Goal: Task Accomplishment & Management: Use online tool/utility

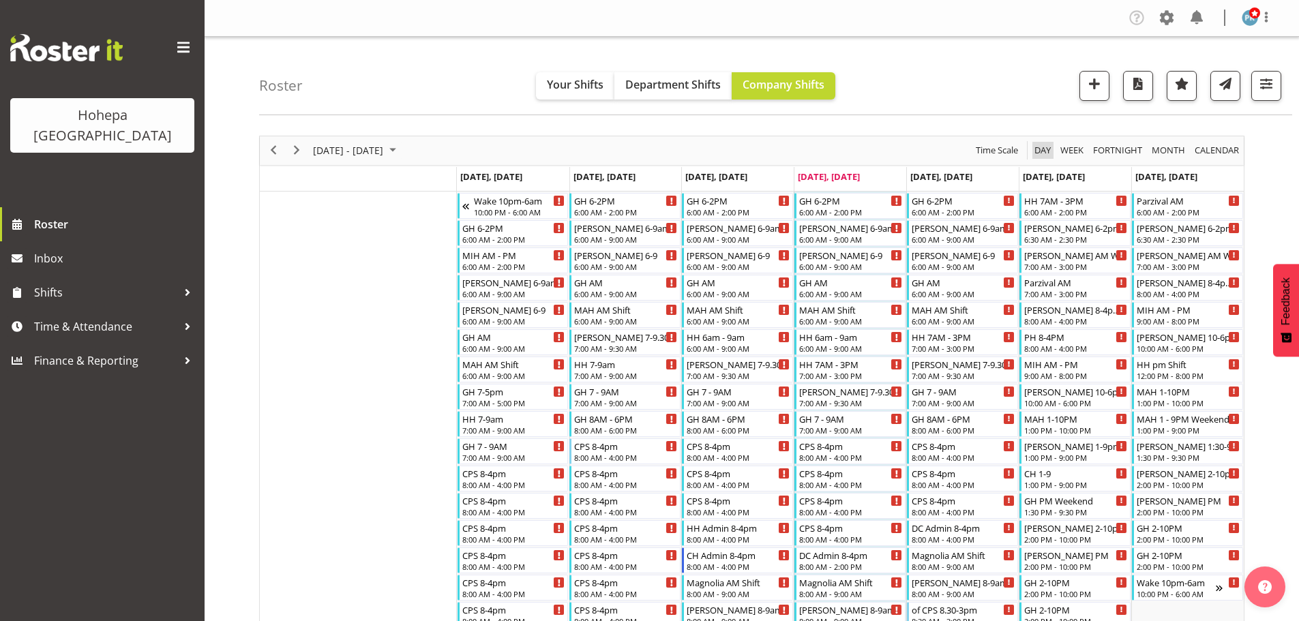
click at [1046, 152] on span "Day" at bounding box center [1042, 150] width 19 height 17
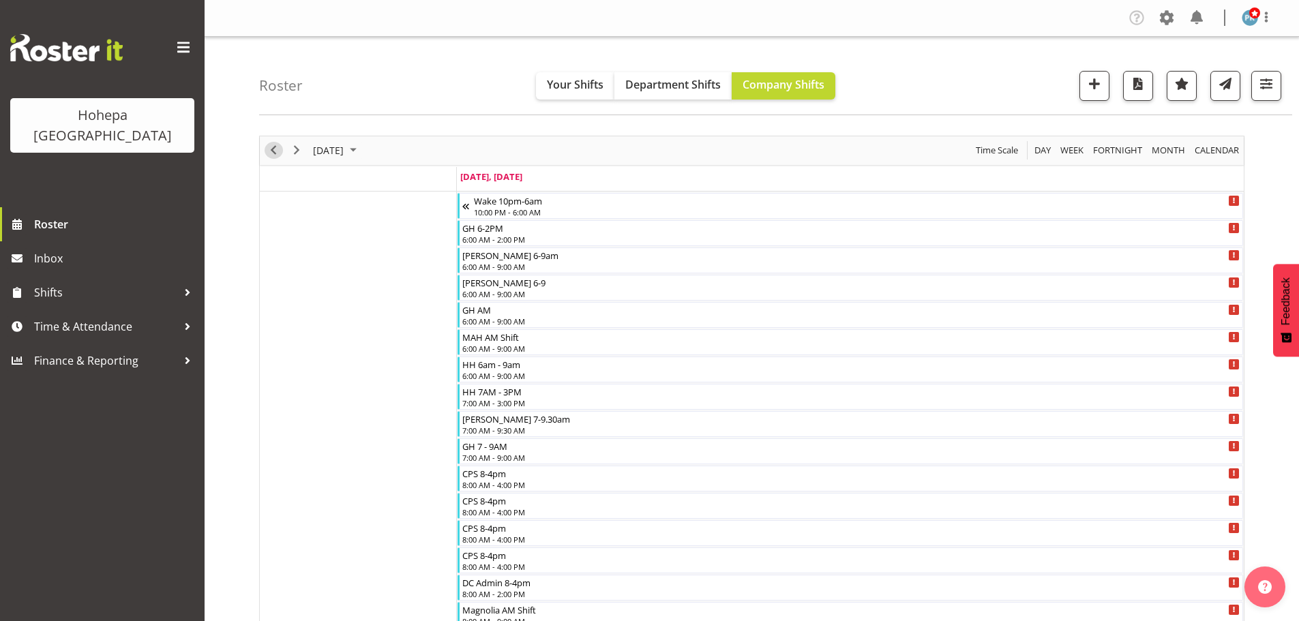
click at [275, 152] on span "Previous" at bounding box center [273, 150] width 16 height 17
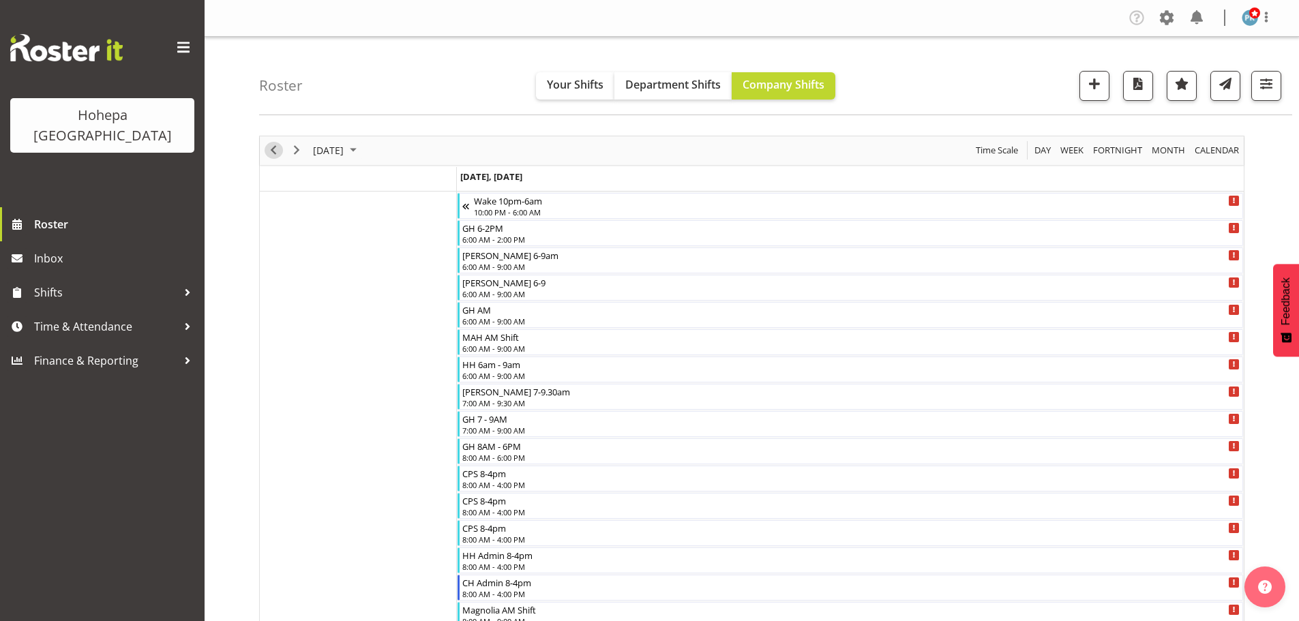
click at [275, 152] on span "Previous" at bounding box center [273, 150] width 16 height 17
click at [1263, 84] on span "button" at bounding box center [1266, 84] width 18 height 18
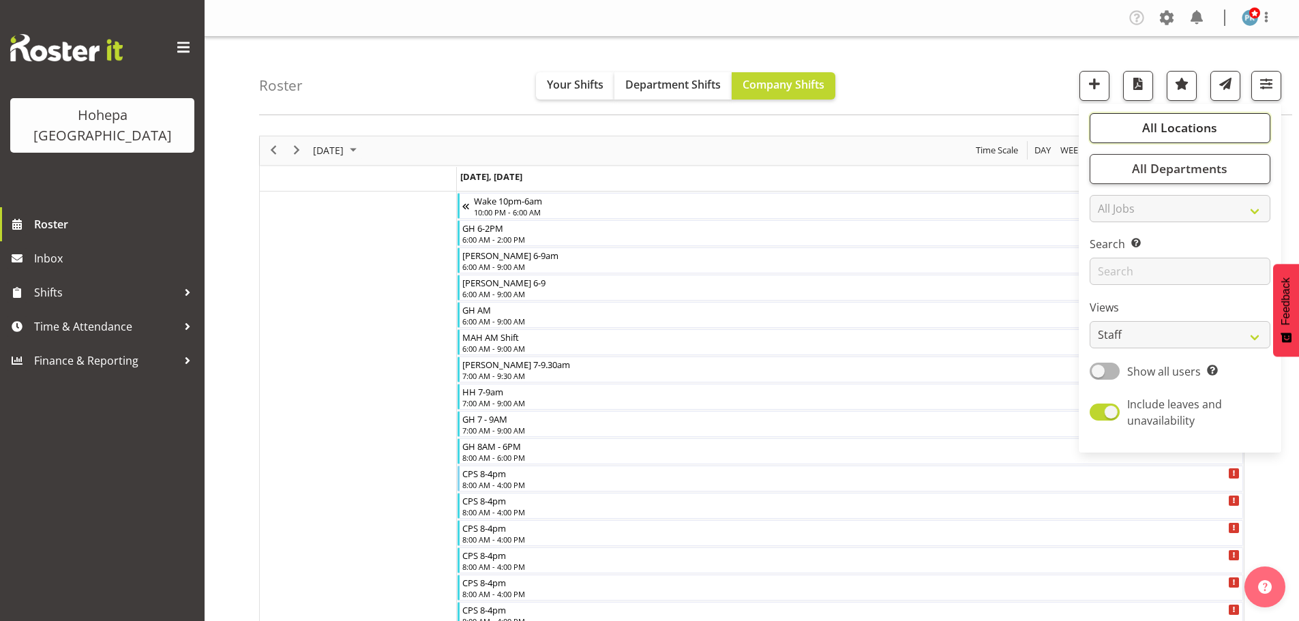
click at [1195, 126] on span "All Locations" at bounding box center [1179, 127] width 75 height 16
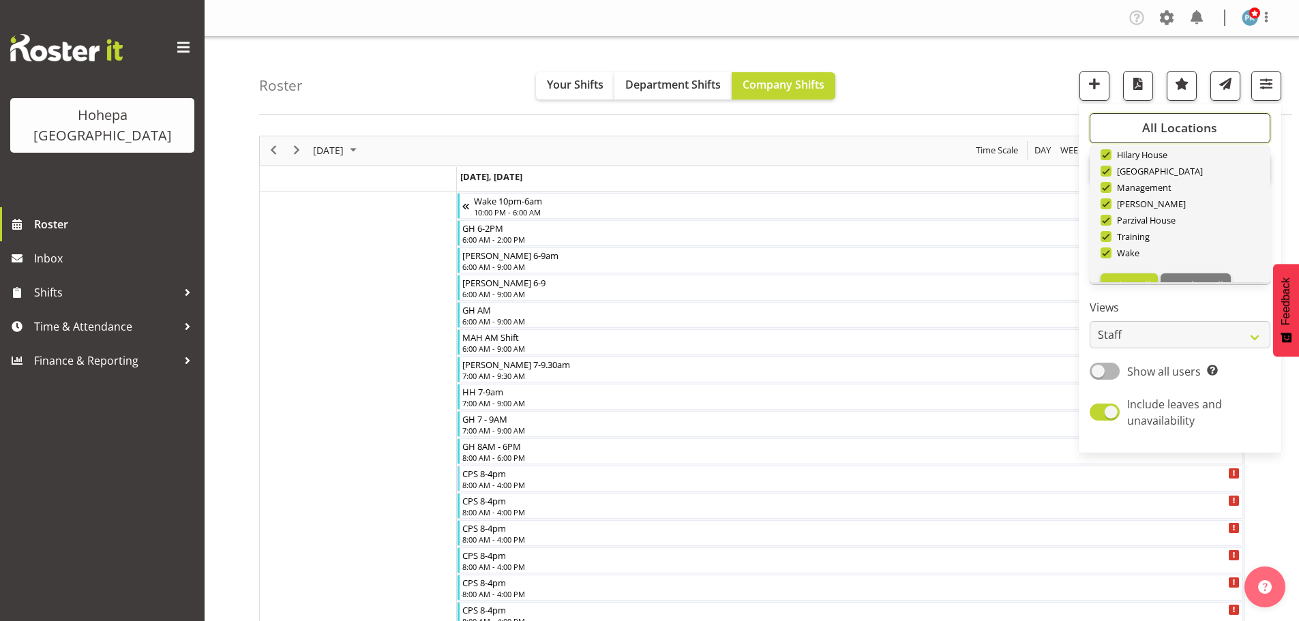
scroll to position [131, 0]
click at [1182, 259] on span "Deselect All" at bounding box center [1195, 260] width 55 height 13
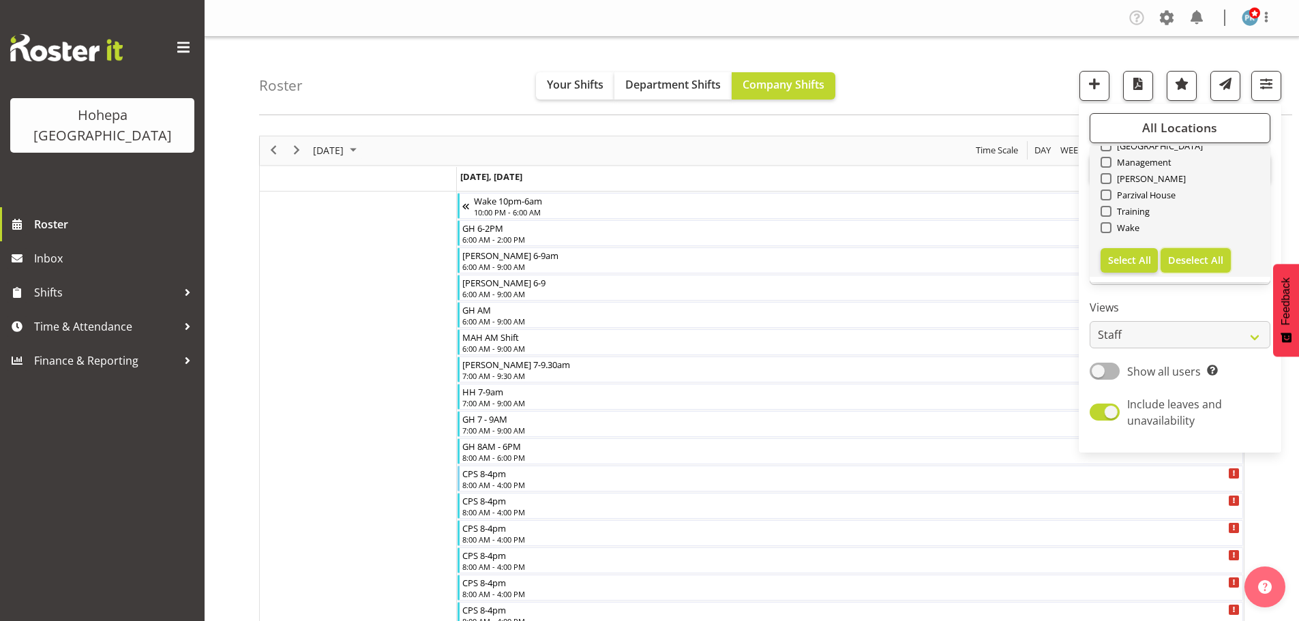
checkbox input "false"
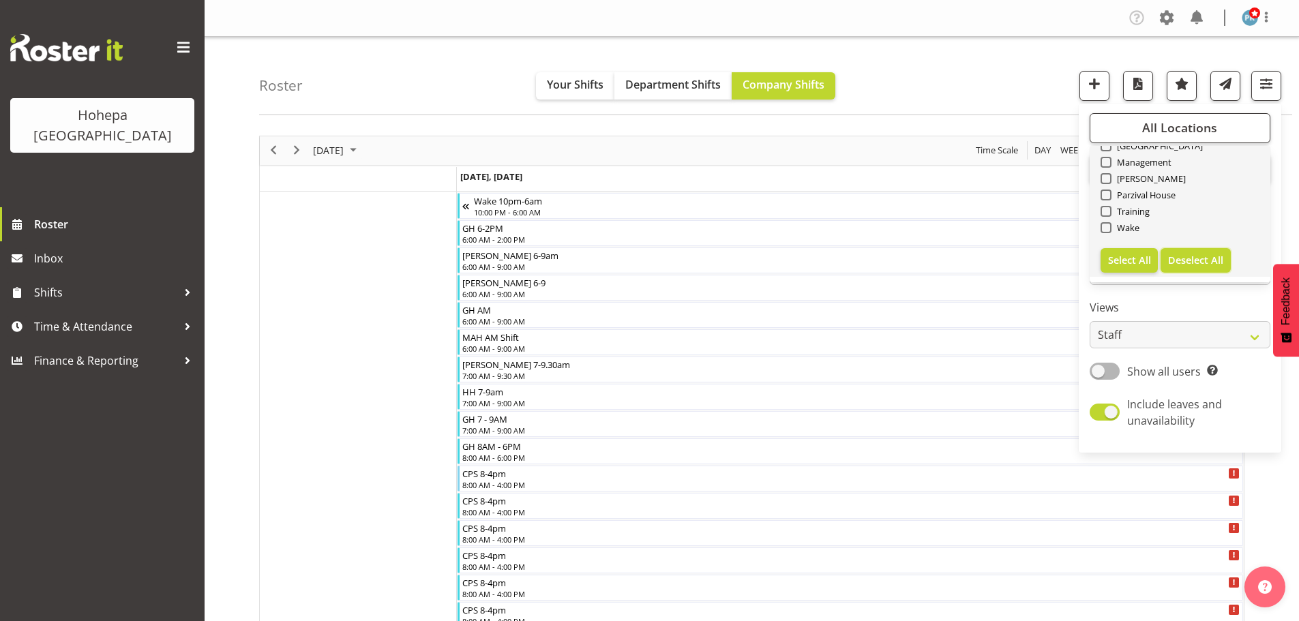
checkbox input "false"
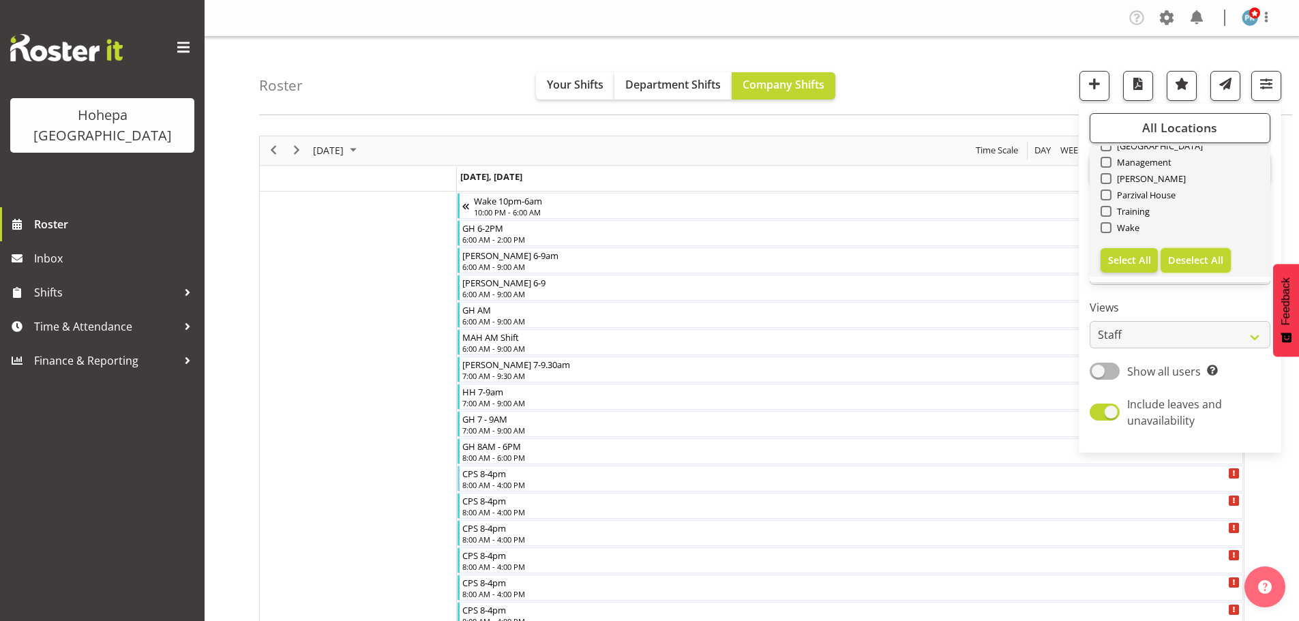
checkbox input "false"
click at [1104, 211] on span at bounding box center [1105, 211] width 11 height 11
click at [1104, 211] on input "Training" at bounding box center [1104, 211] width 9 height 9
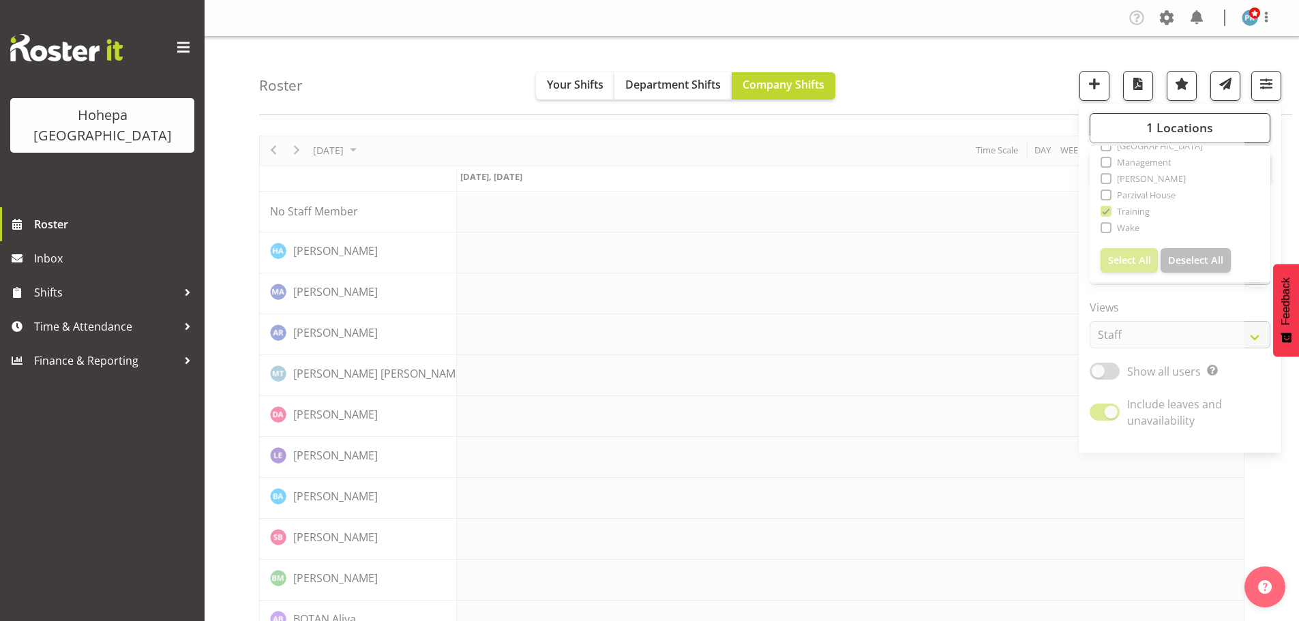
click at [882, 64] on div "Roster Your Shifts Department Shifts Company Shifts 1 Locations [GEOGRAPHIC_DAT…" at bounding box center [775, 76] width 1033 height 78
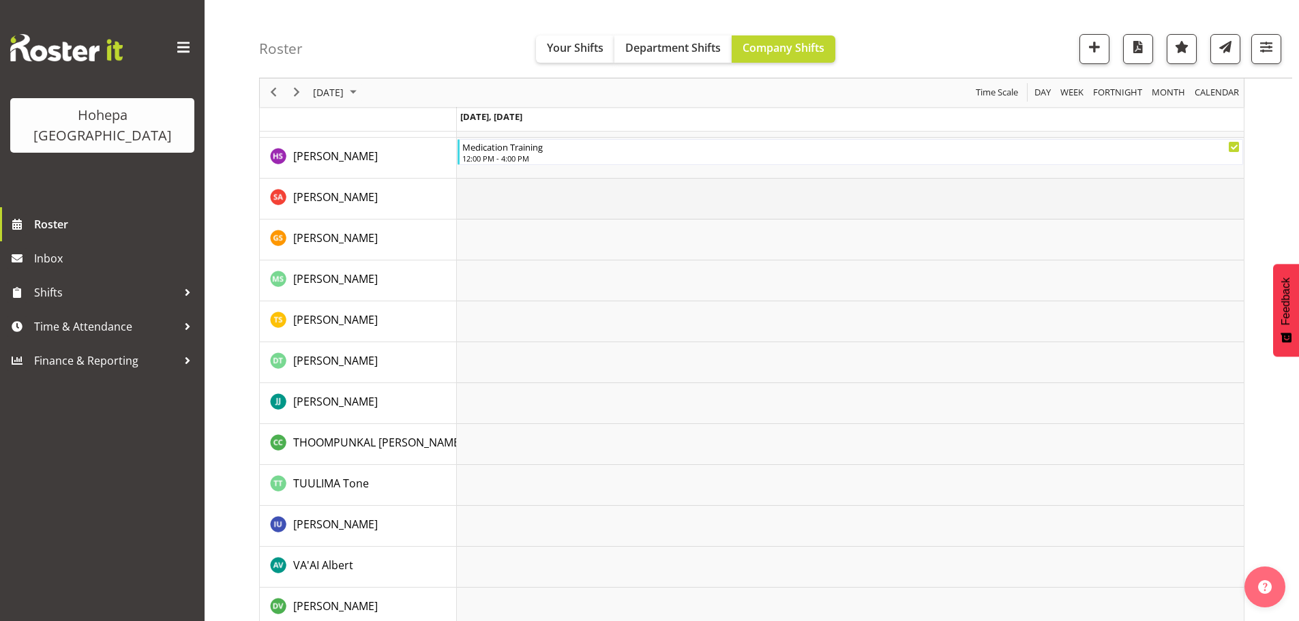
scroll to position [2731, 0]
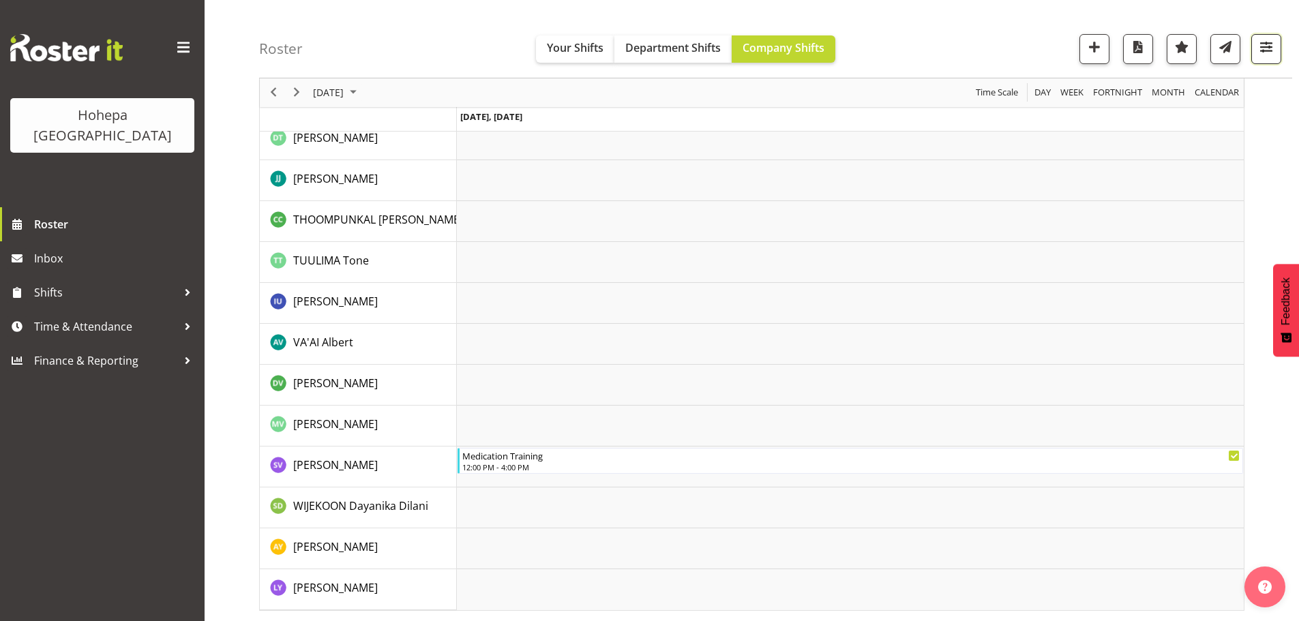
click at [1274, 50] on span "button" at bounding box center [1266, 47] width 18 height 18
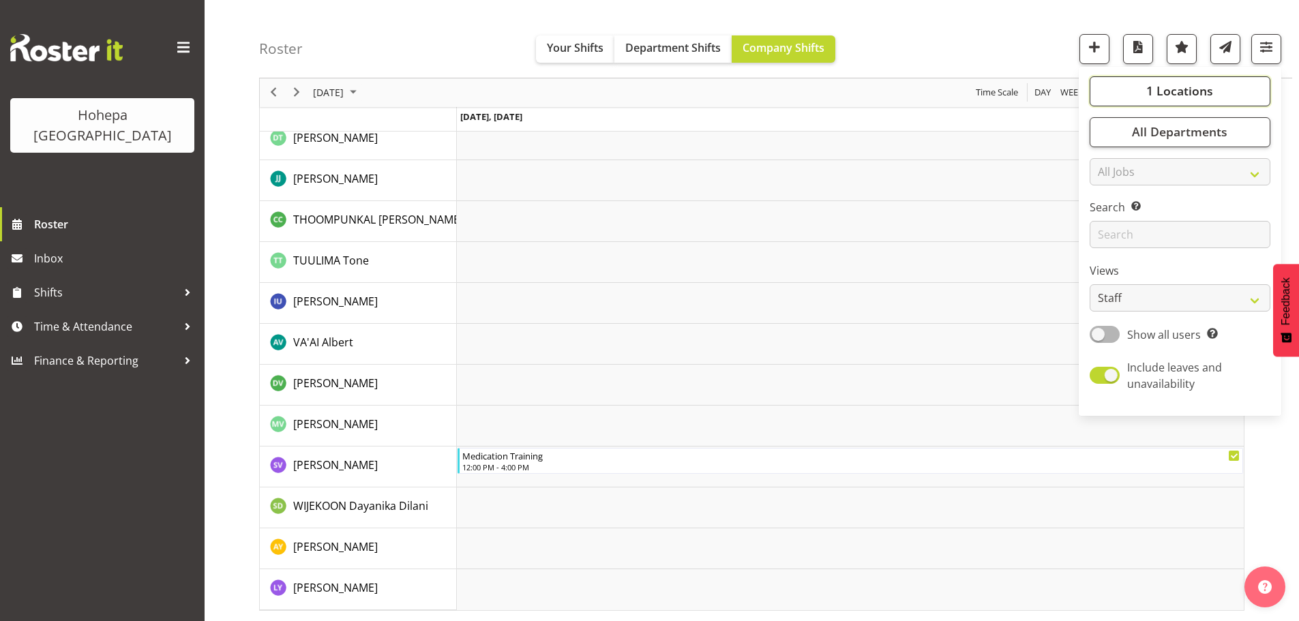
click at [1200, 90] on span "1 Locations" at bounding box center [1179, 91] width 67 height 16
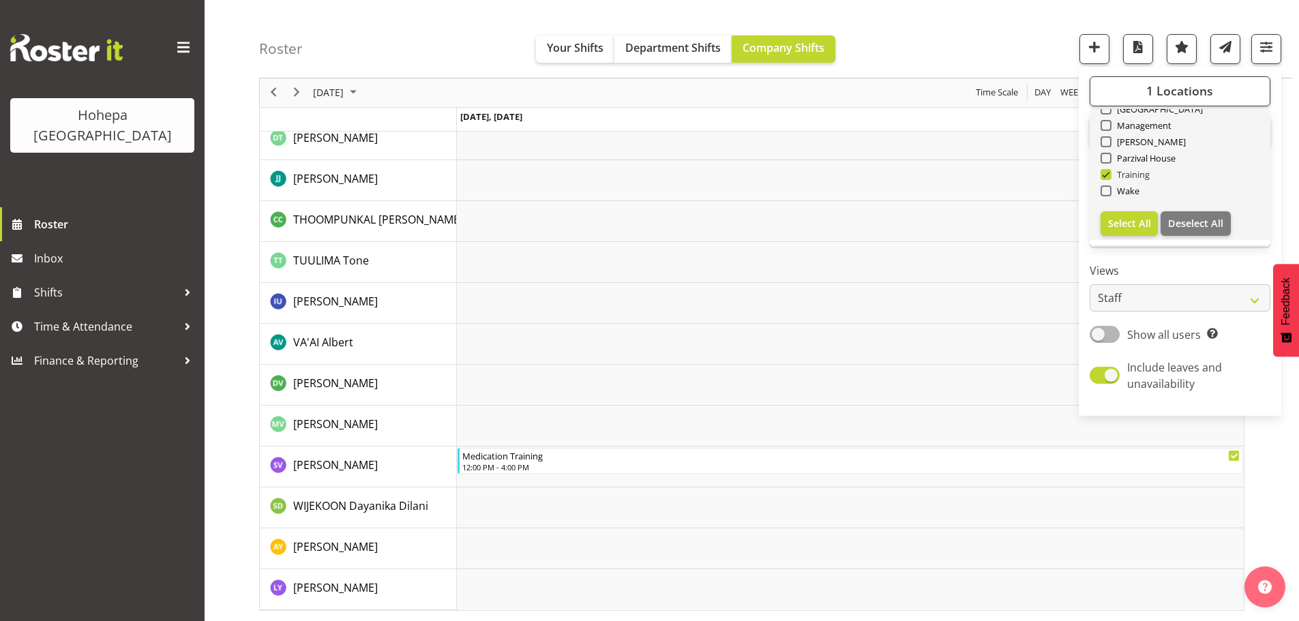
click at [1108, 176] on span at bounding box center [1105, 174] width 11 height 11
click at [1108, 176] on input "Training" at bounding box center [1104, 174] width 9 height 9
checkbox input "false"
click at [1111, 192] on span at bounding box center [1105, 190] width 11 height 11
click at [1109, 192] on input "Wake" at bounding box center [1104, 191] width 9 height 9
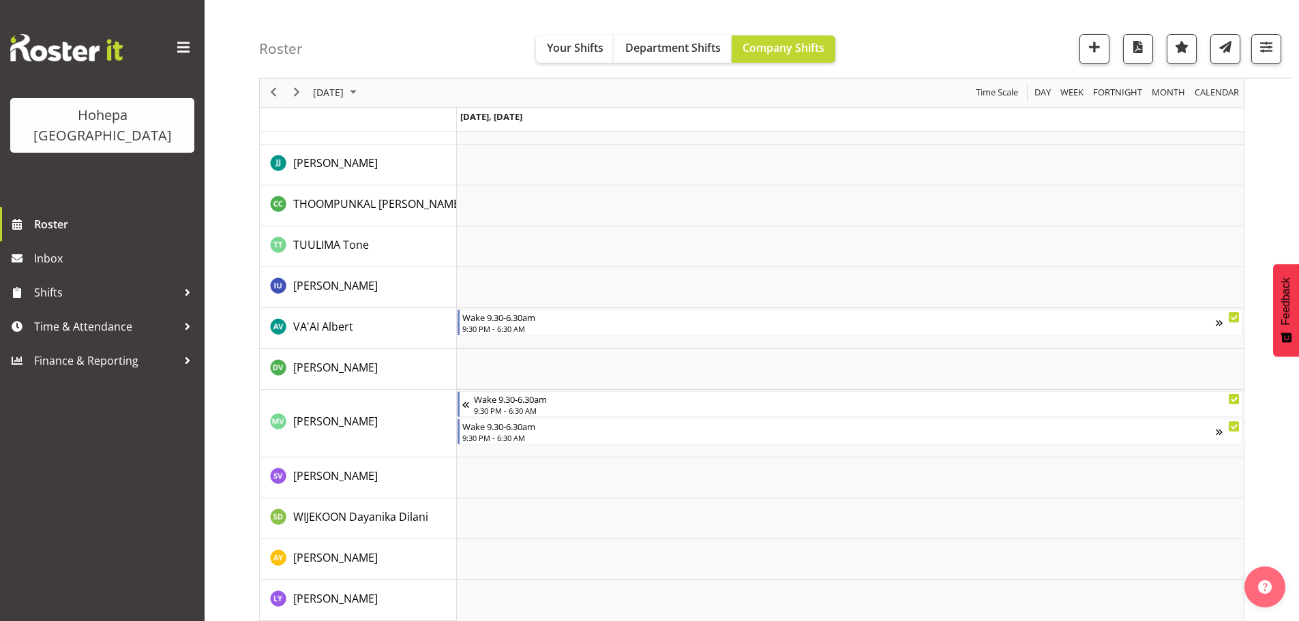
scroll to position [3042, 0]
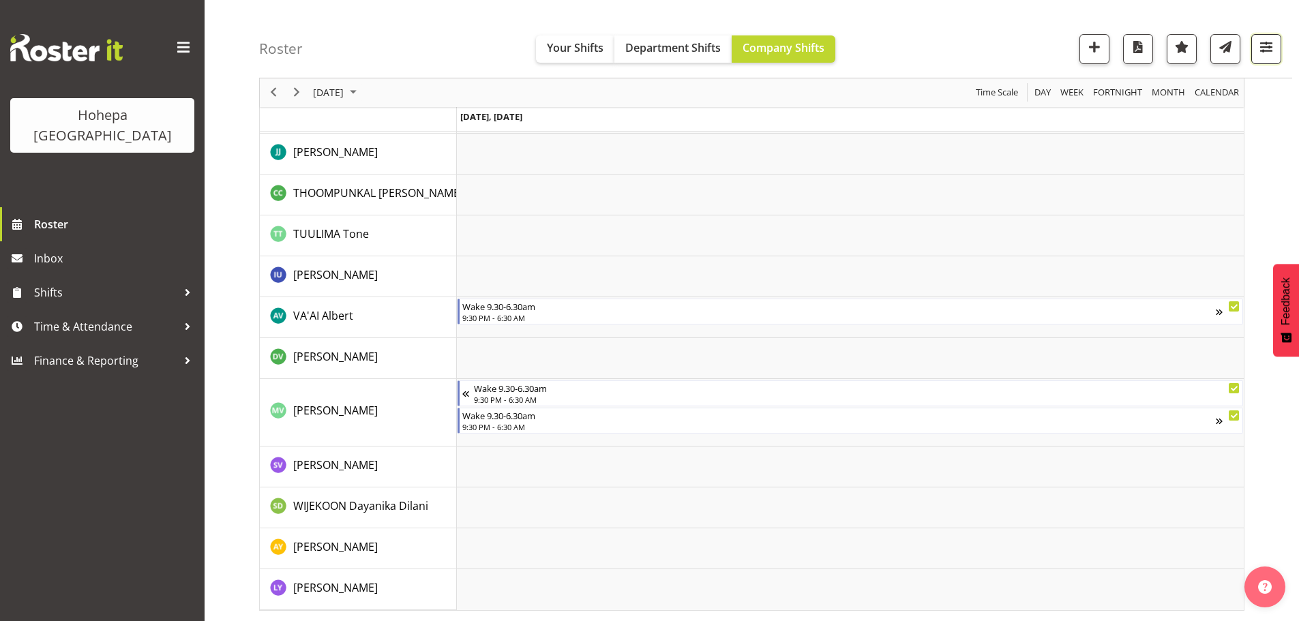
click at [1268, 46] on span "button" at bounding box center [1266, 47] width 18 height 18
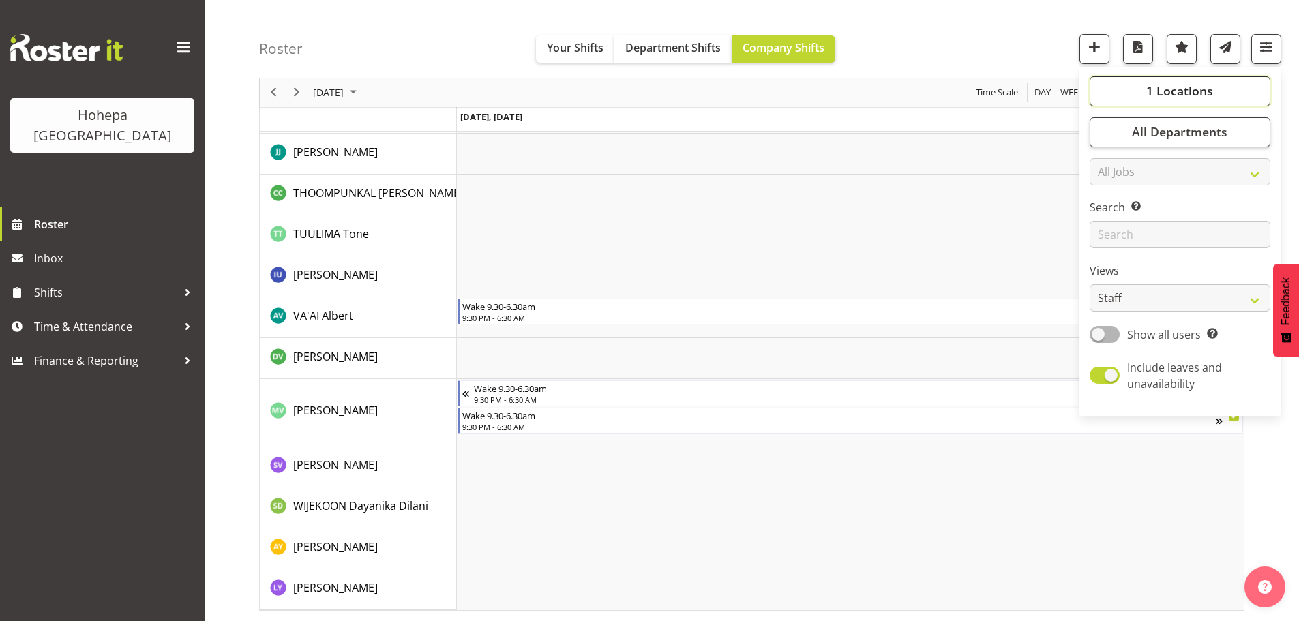
click at [1170, 88] on span "1 Locations" at bounding box center [1179, 91] width 67 height 16
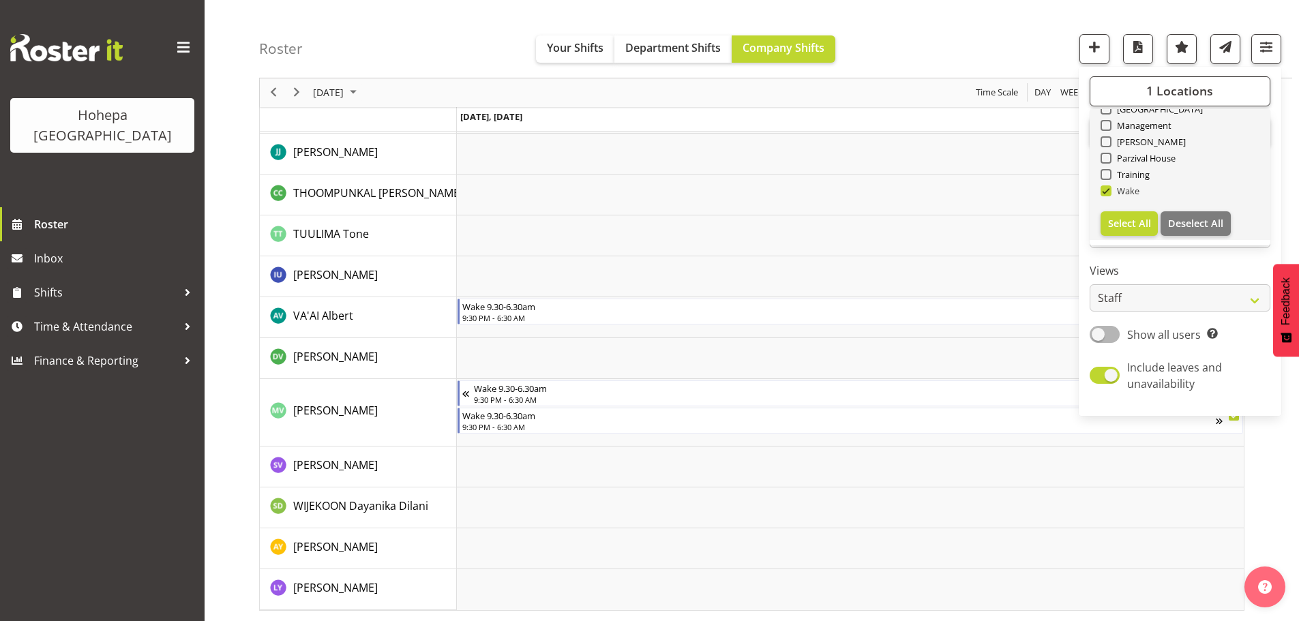
click at [1106, 192] on span at bounding box center [1105, 190] width 11 height 11
click at [1106, 192] on input "Wake" at bounding box center [1104, 191] width 9 height 9
checkbox input "false"
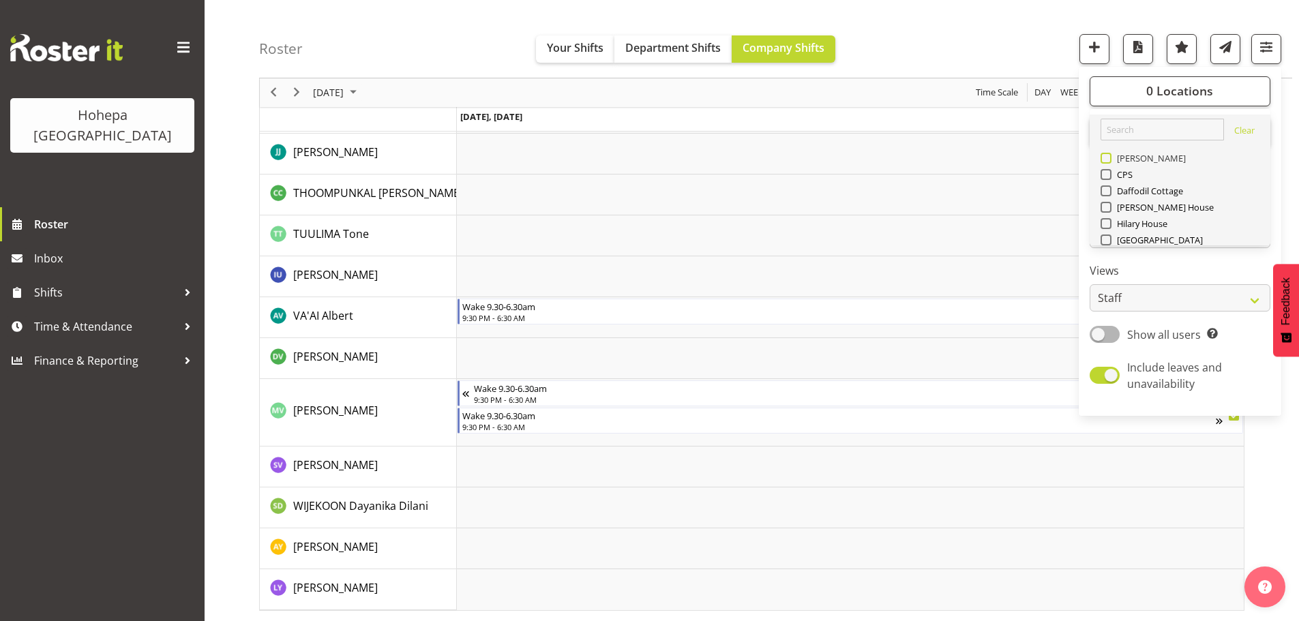
click at [1109, 160] on span at bounding box center [1105, 158] width 11 height 11
click at [1109, 160] on input "[PERSON_NAME]" at bounding box center [1104, 158] width 9 height 9
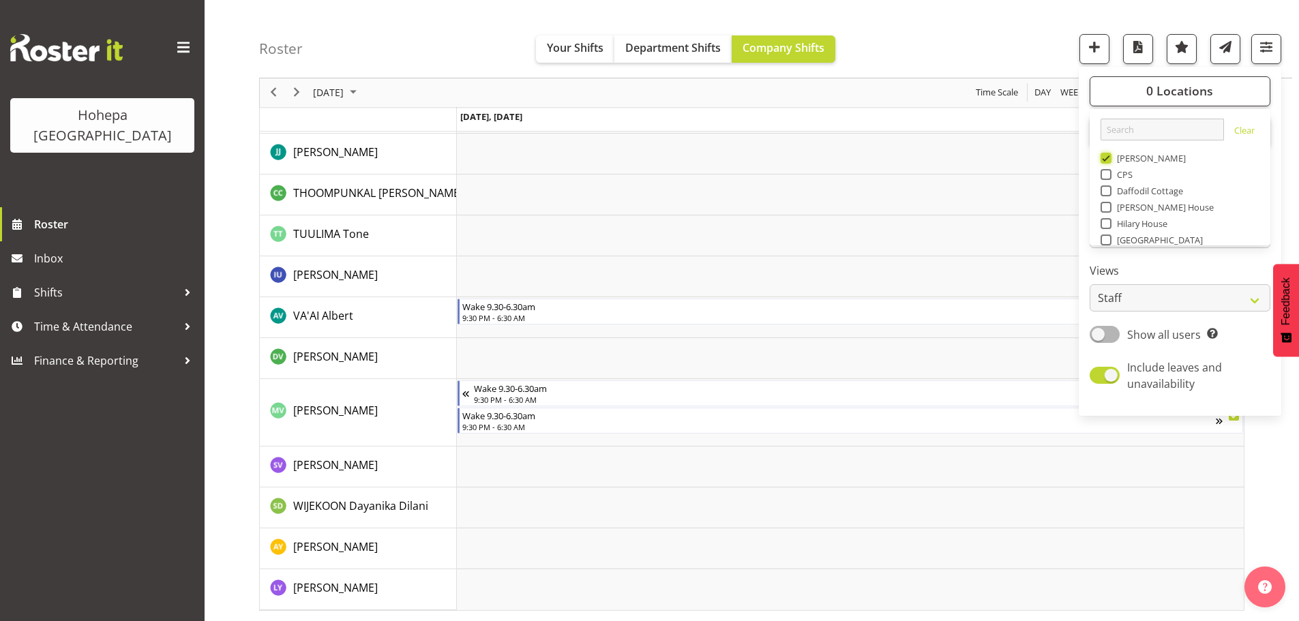
scroll to position [2936, 0]
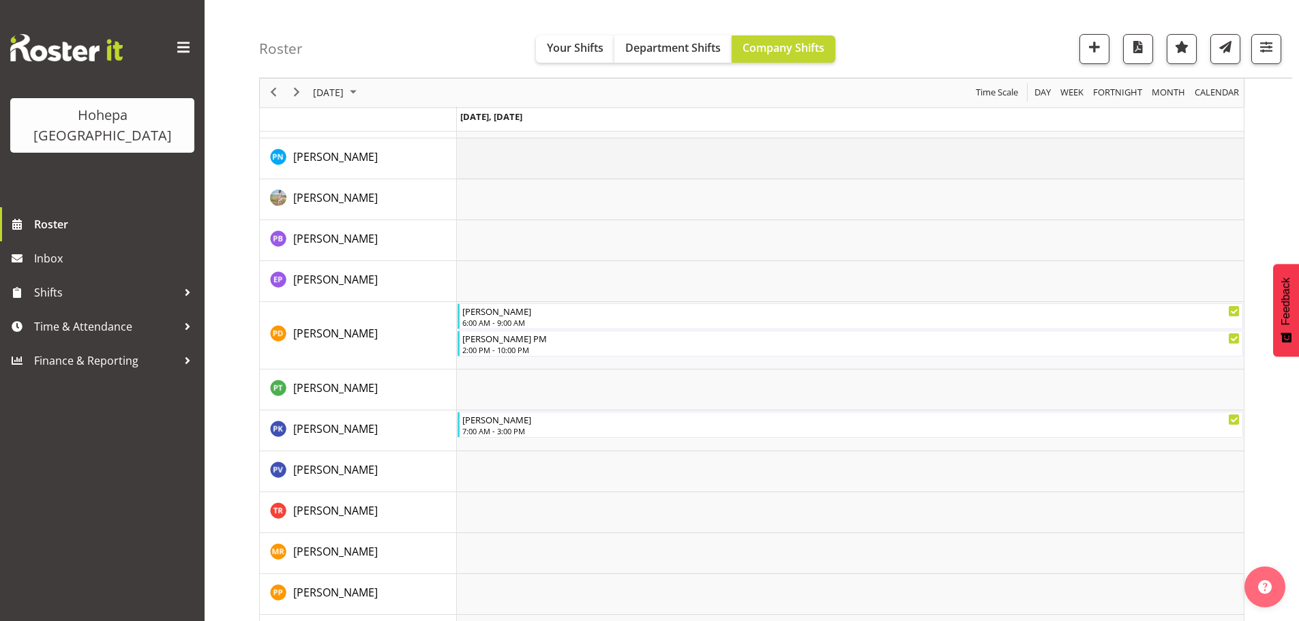
scroll to position [1694, 0]
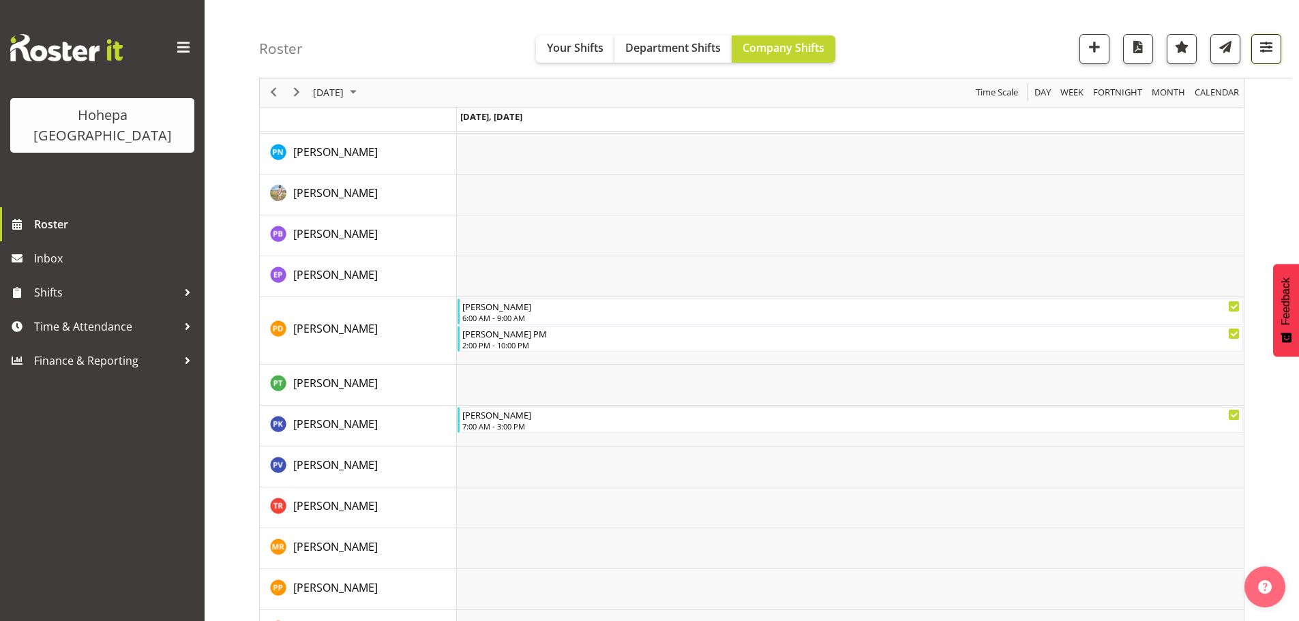
click at [1267, 55] on span "button" at bounding box center [1266, 47] width 18 height 18
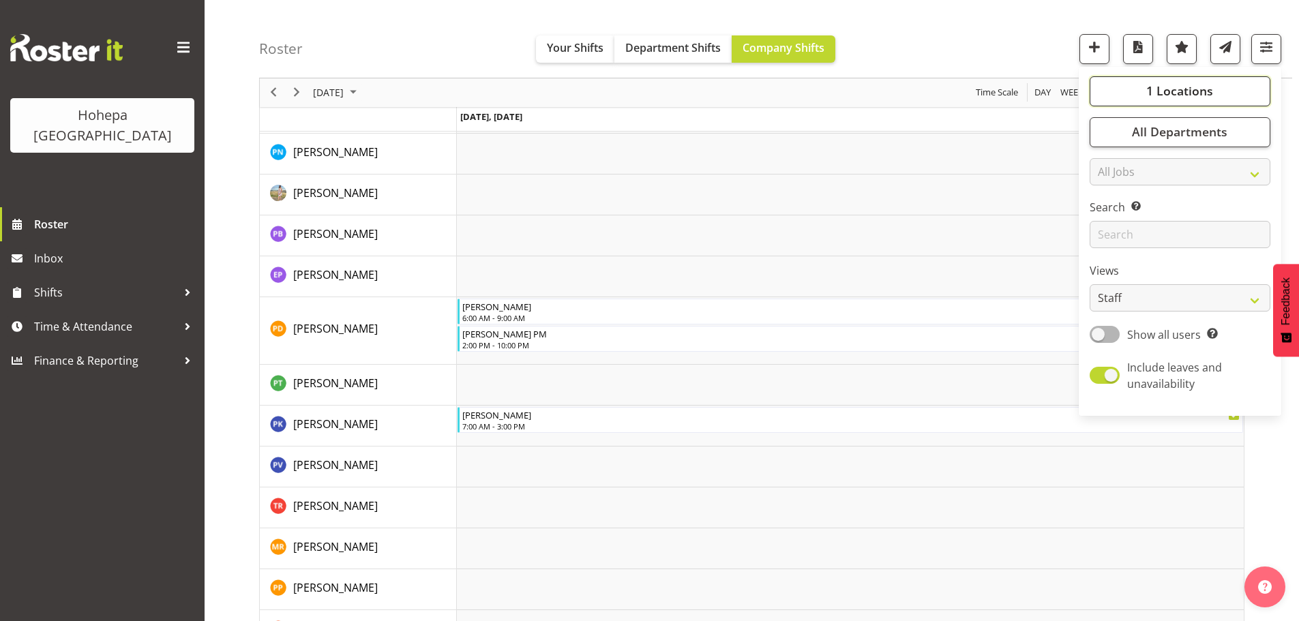
click at [1189, 93] on span "1 Locations" at bounding box center [1179, 91] width 67 height 16
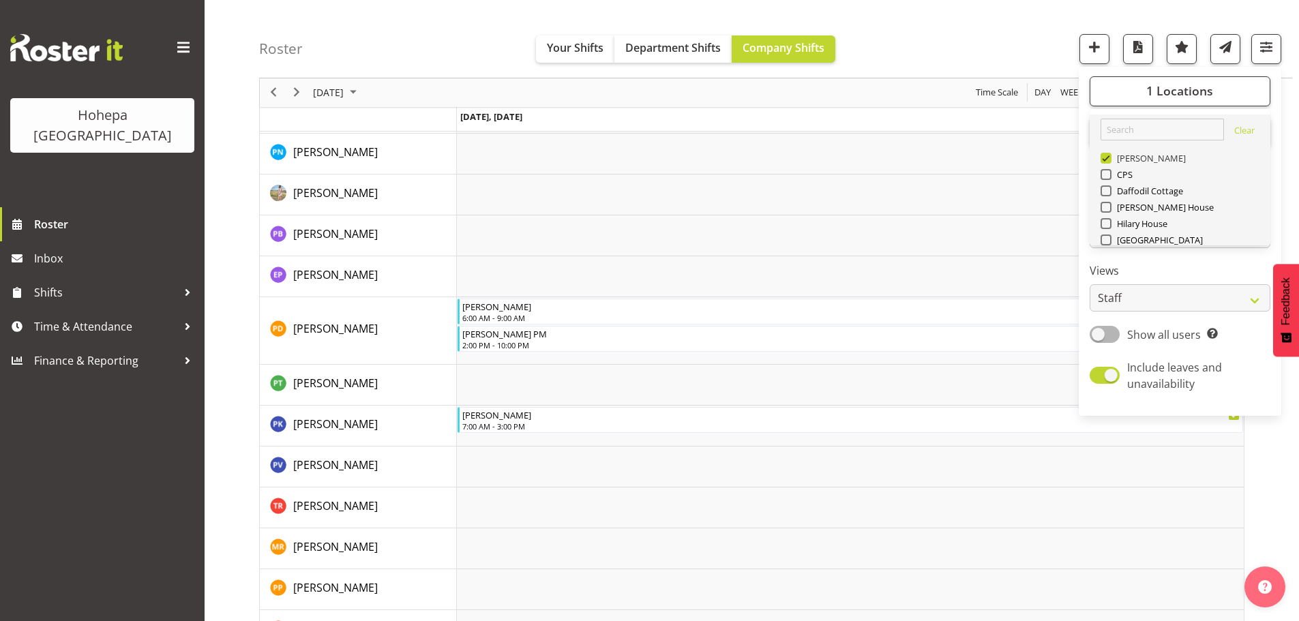
click at [1110, 161] on span at bounding box center [1105, 158] width 11 height 11
click at [1109, 161] on input "[PERSON_NAME]" at bounding box center [1104, 158] width 9 height 9
checkbox input "false"
click at [1106, 238] on span at bounding box center [1105, 240] width 11 height 11
click at [1106, 238] on input "[GEOGRAPHIC_DATA]" at bounding box center [1104, 240] width 9 height 9
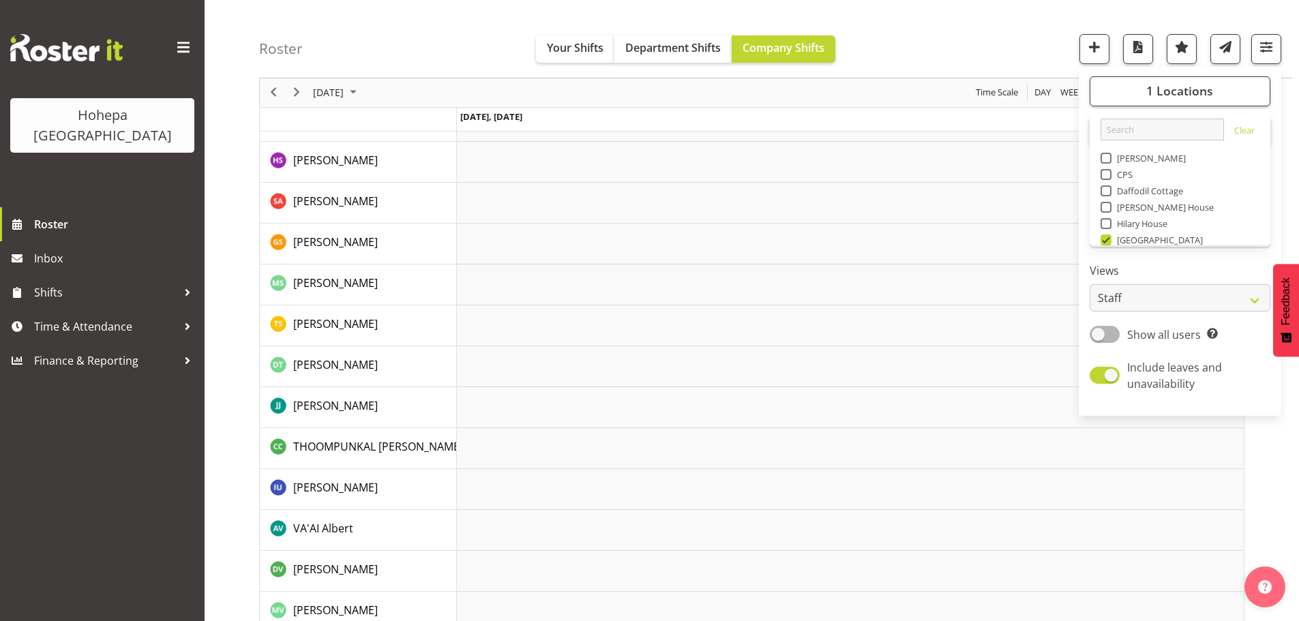
scroll to position [2335, 0]
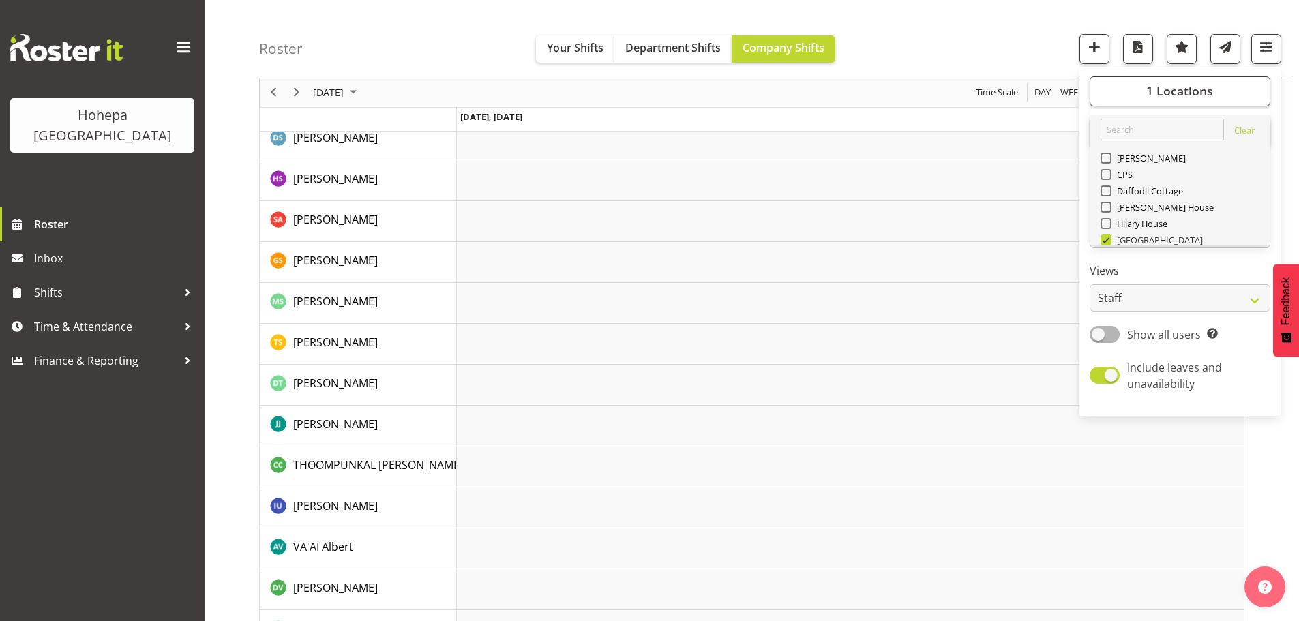
click at [1109, 238] on span at bounding box center [1105, 240] width 11 height 11
click at [1109, 238] on input "[GEOGRAPHIC_DATA]" at bounding box center [1104, 240] width 9 height 9
checkbox input "false"
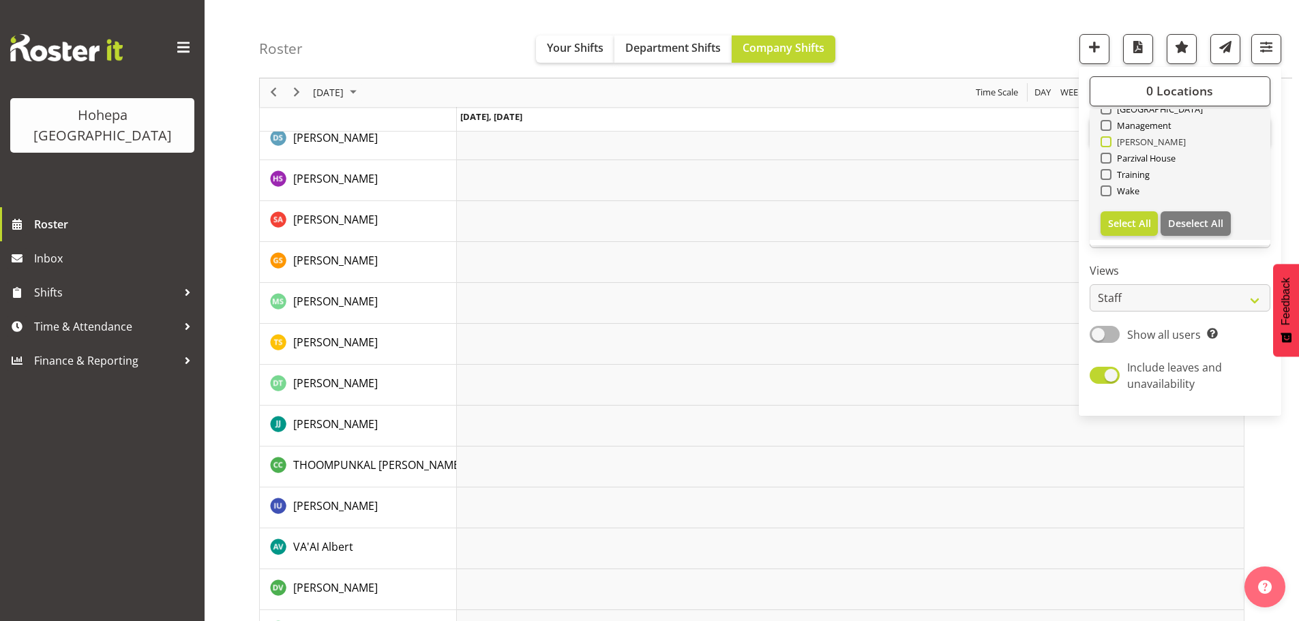
click at [1104, 144] on span at bounding box center [1105, 141] width 11 height 11
click at [1104, 144] on input "[PERSON_NAME]" at bounding box center [1104, 142] width 9 height 9
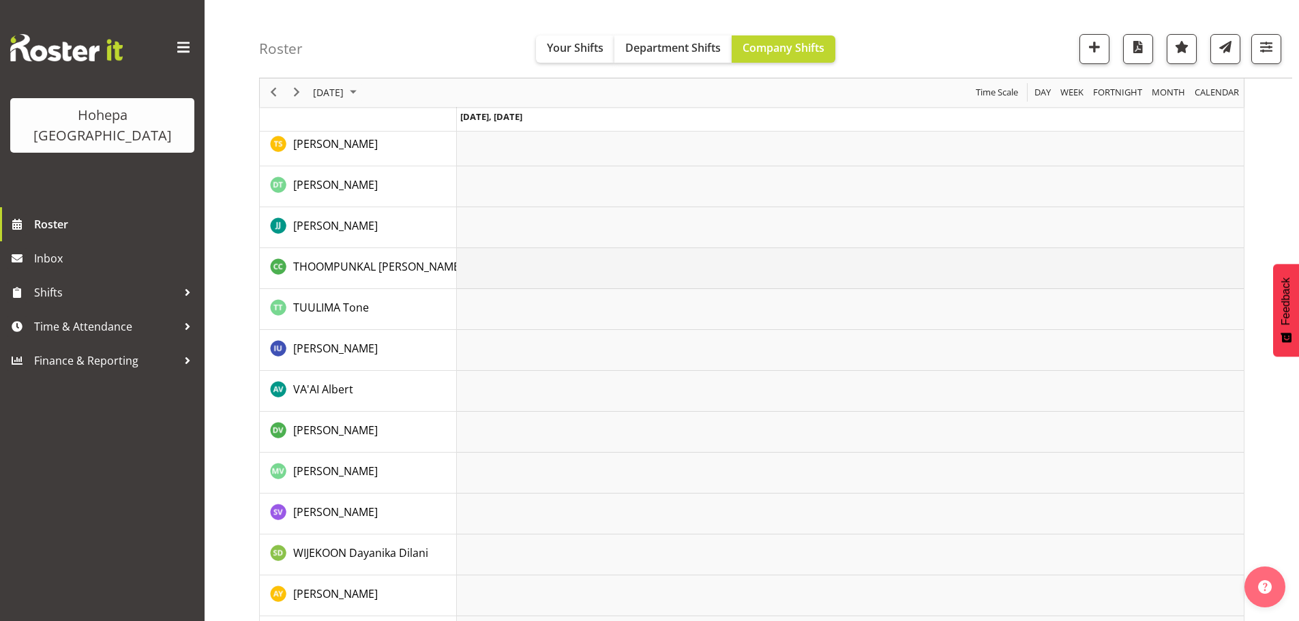
scroll to position [2744, 0]
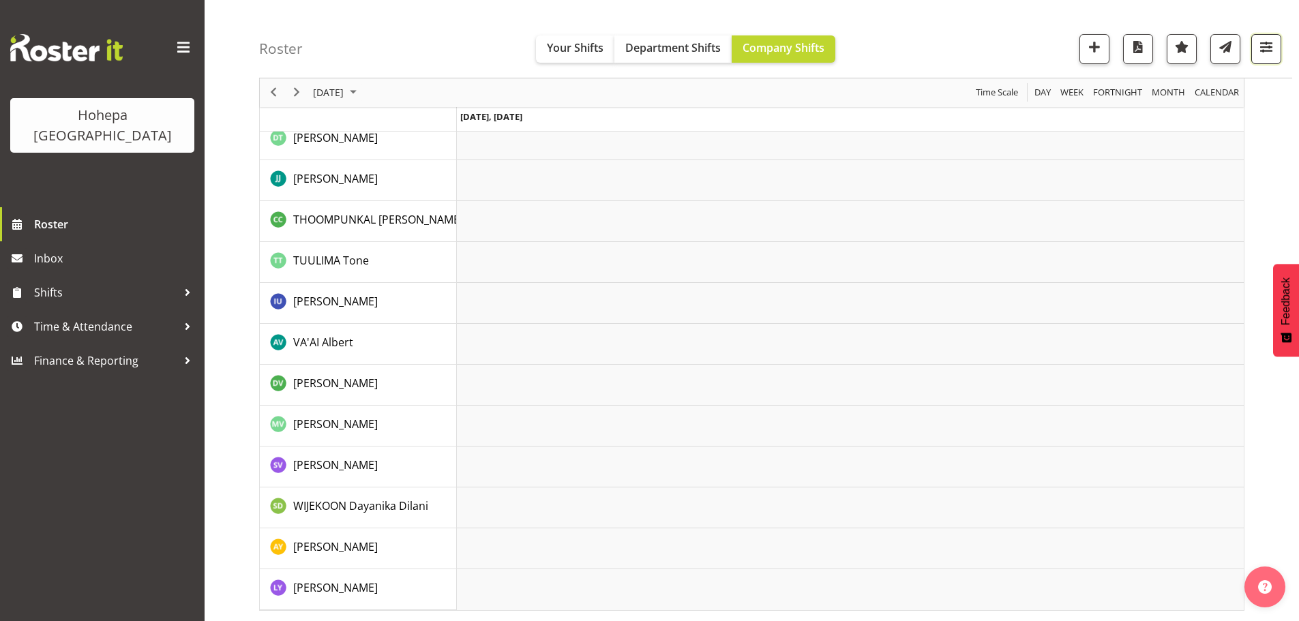
click at [1268, 51] on span "button" at bounding box center [1266, 47] width 18 height 18
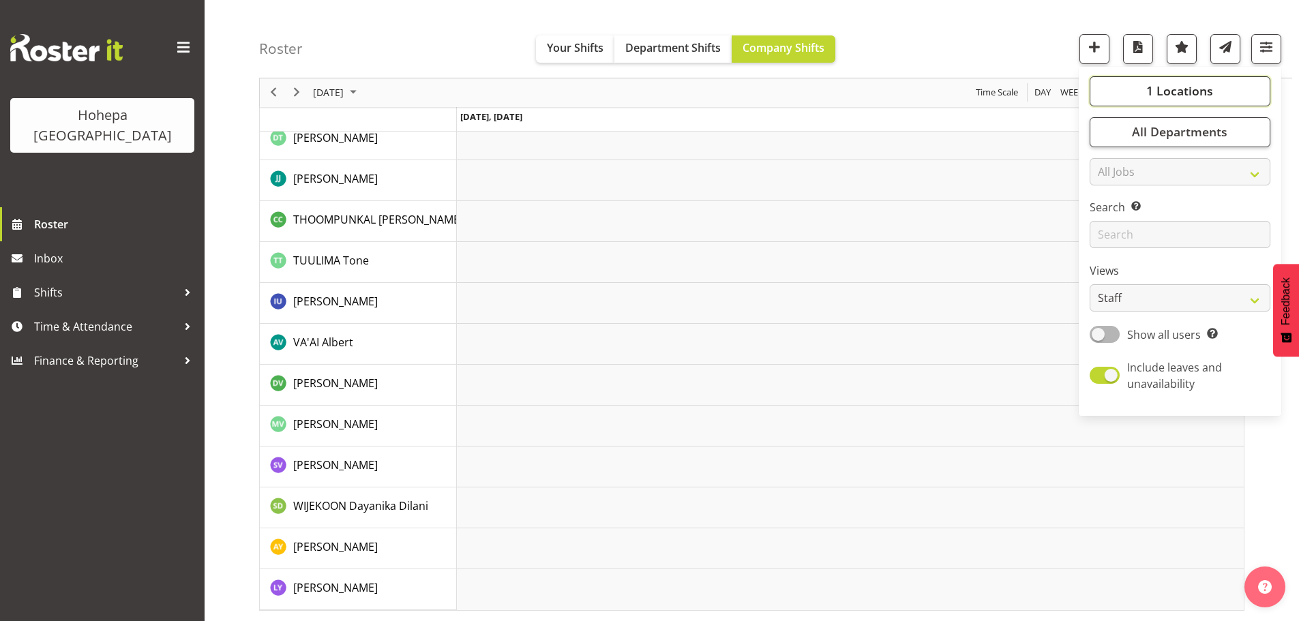
click at [1143, 98] on button "1 Locations" at bounding box center [1180, 91] width 181 height 30
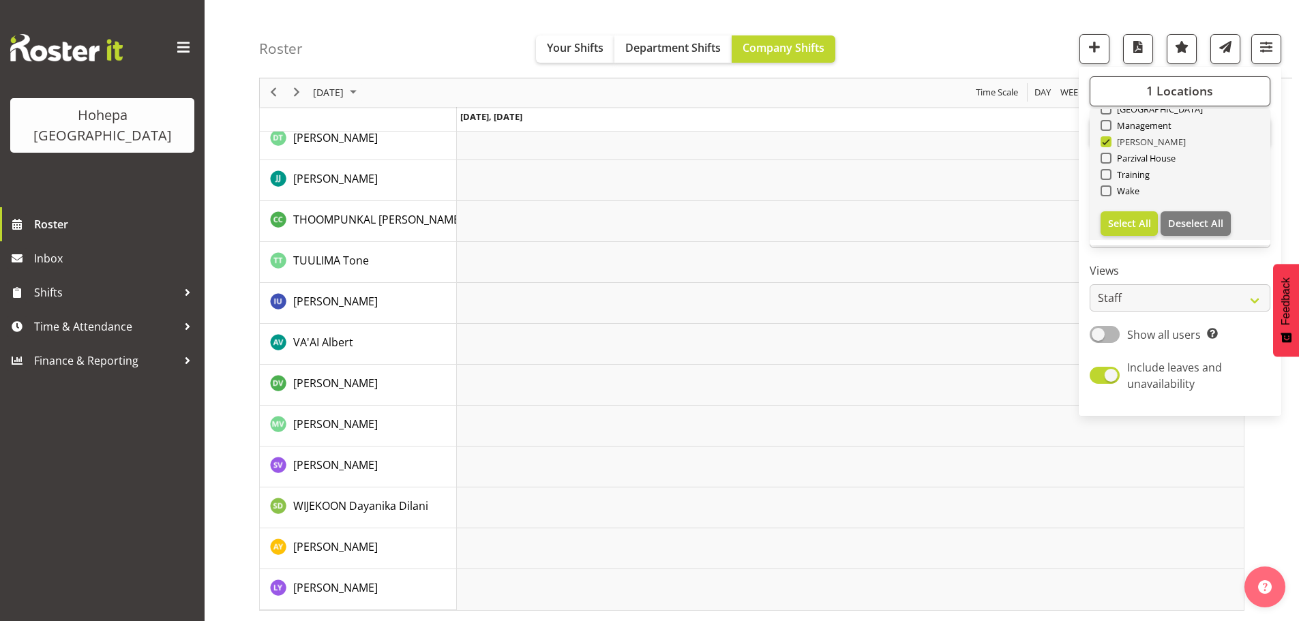
click at [1104, 143] on span at bounding box center [1105, 141] width 11 height 11
click at [1104, 143] on input "[PERSON_NAME]" at bounding box center [1104, 142] width 9 height 9
checkbox input "false"
click at [1109, 162] on span at bounding box center [1105, 158] width 11 height 11
click at [1109, 162] on input "Parzival House" at bounding box center [1104, 158] width 9 height 9
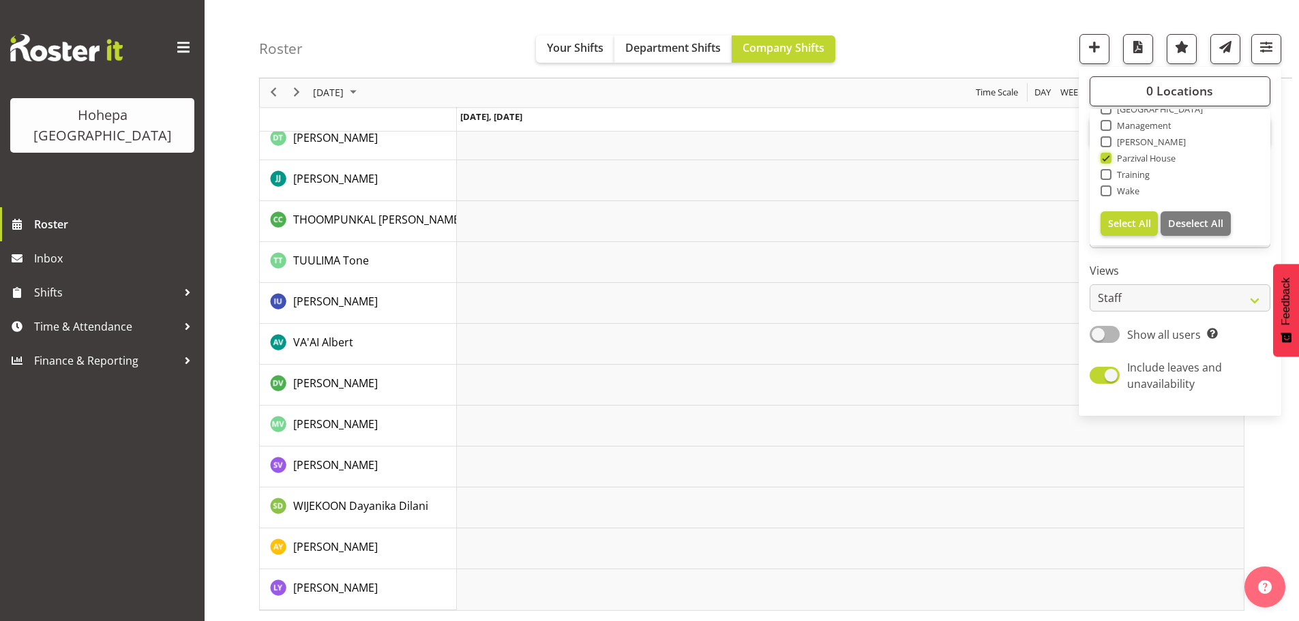
scroll to position [2690, 0]
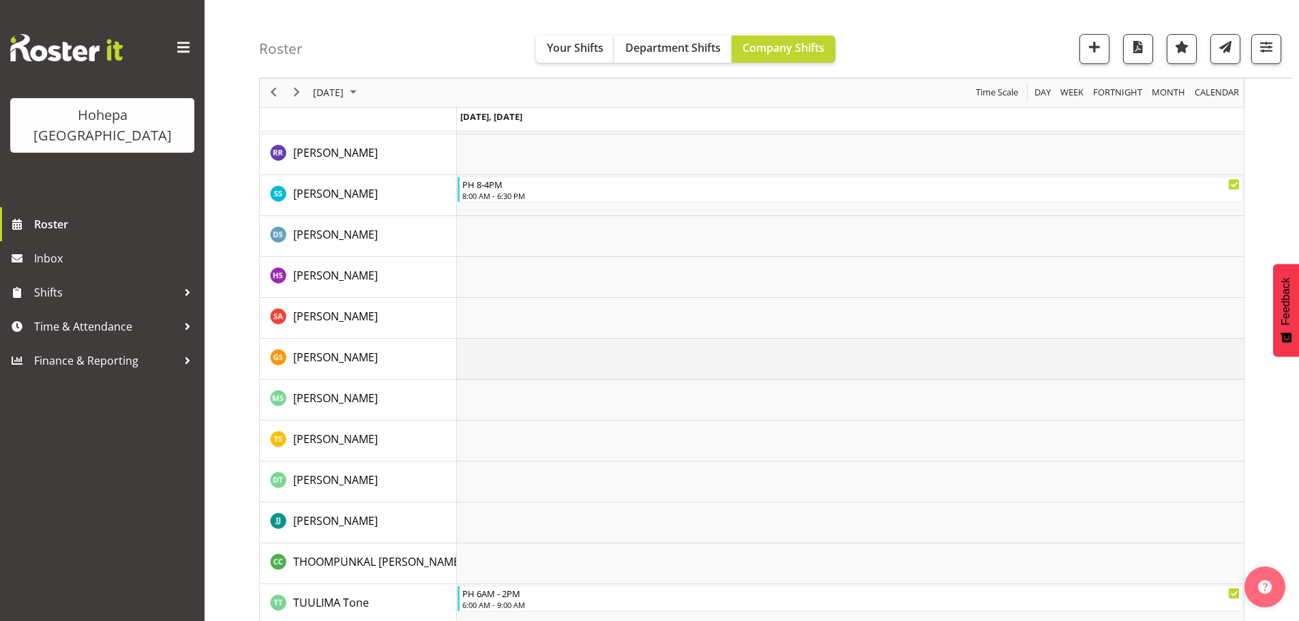
scroll to position [2455, 0]
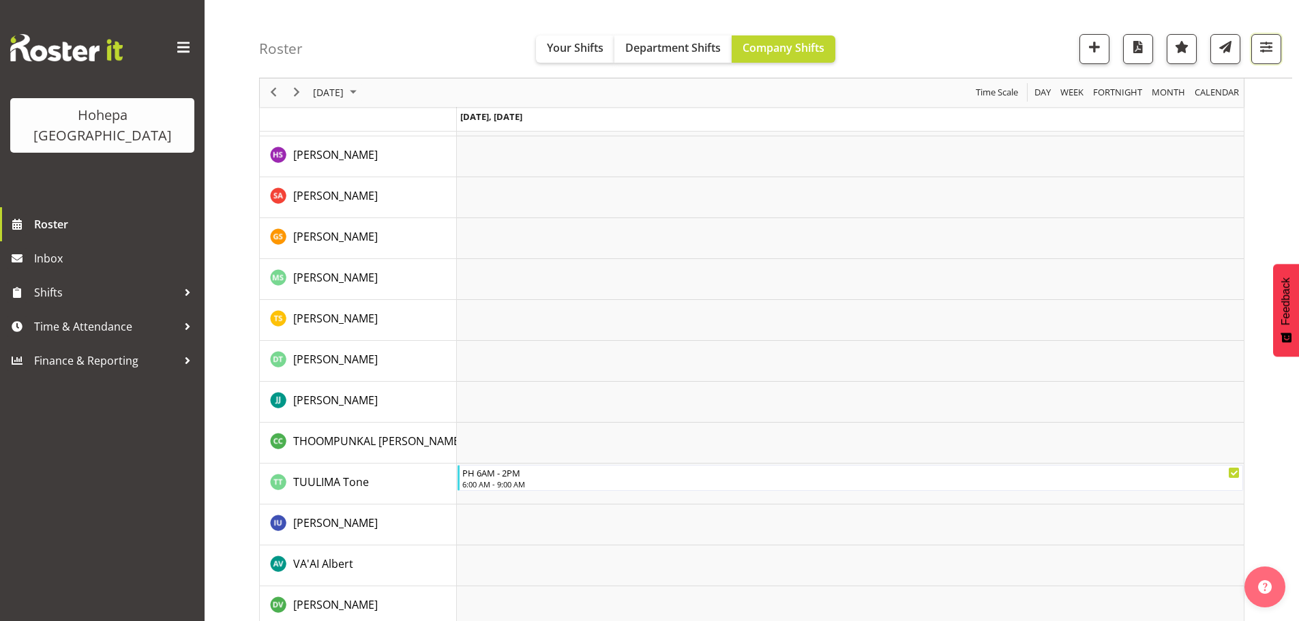
drag, startPoint x: 1274, startPoint y: 50, endPoint x: 1249, endPoint y: 59, distance: 26.1
click at [1273, 50] on span "button" at bounding box center [1266, 47] width 18 height 18
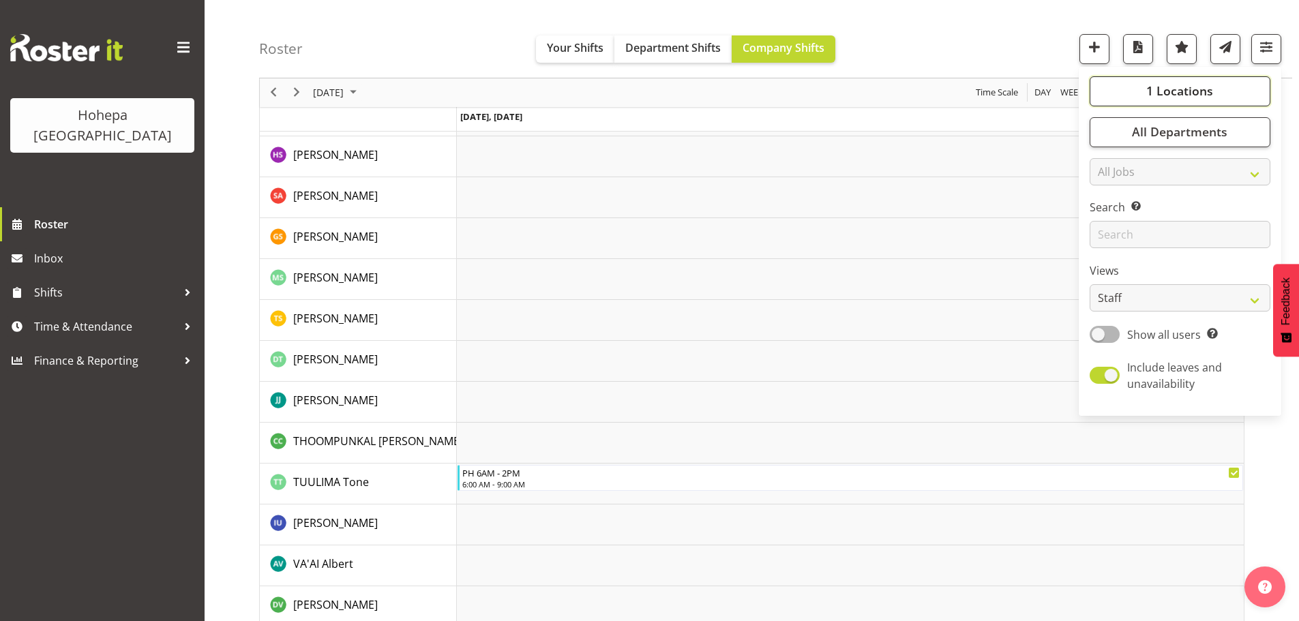
click at [1175, 98] on span "1 Locations" at bounding box center [1179, 91] width 67 height 16
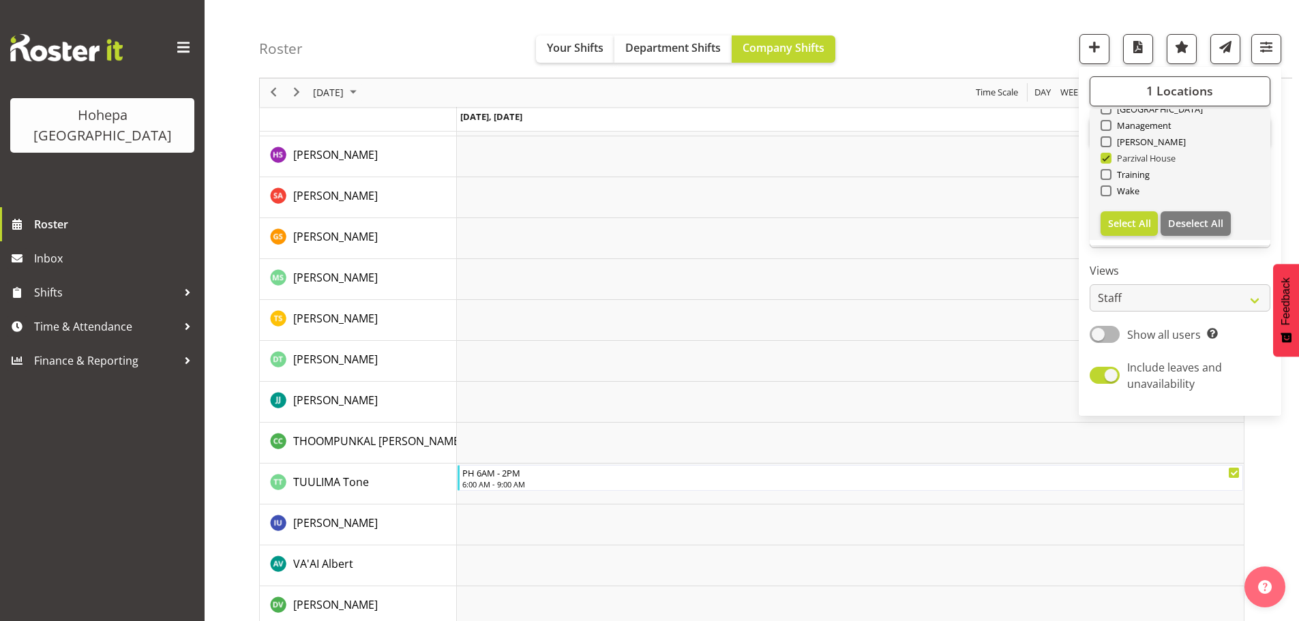
click at [1104, 161] on span at bounding box center [1105, 158] width 11 height 11
click at [1104, 161] on input "Parzival House" at bounding box center [1104, 158] width 9 height 9
checkbox input "false"
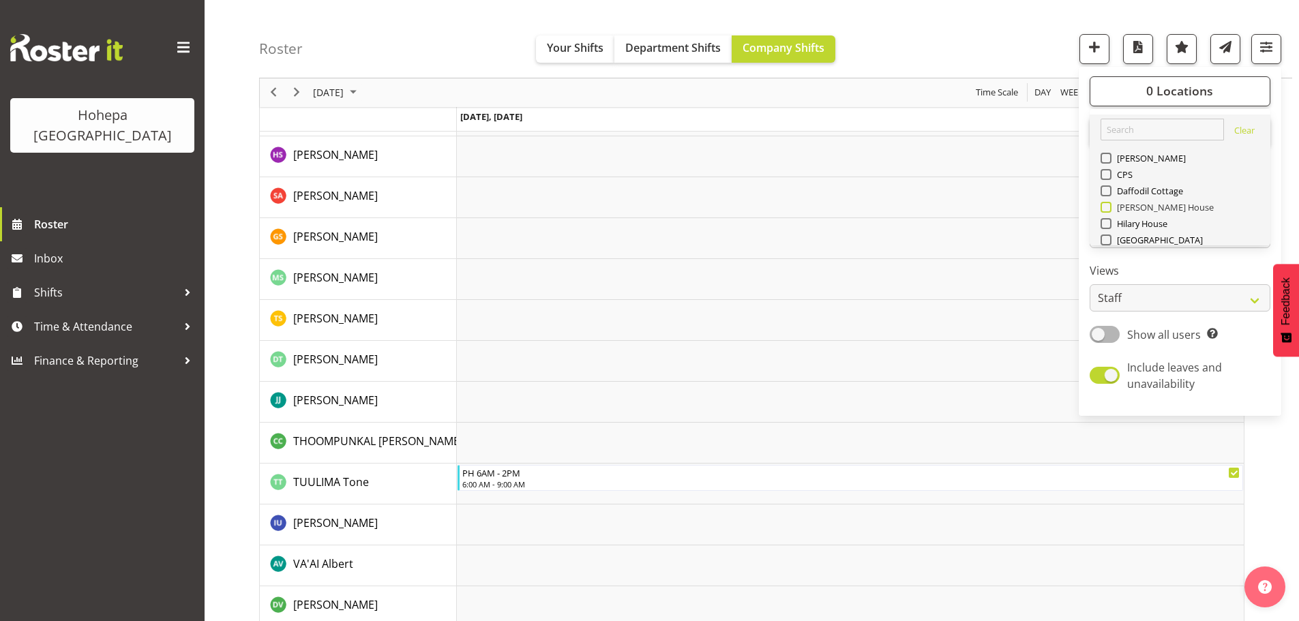
click at [1101, 209] on span at bounding box center [1105, 207] width 11 height 11
click at [1101, 209] on input "[PERSON_NAME] House" at bounding box center [1104, 207] width 9 height 9
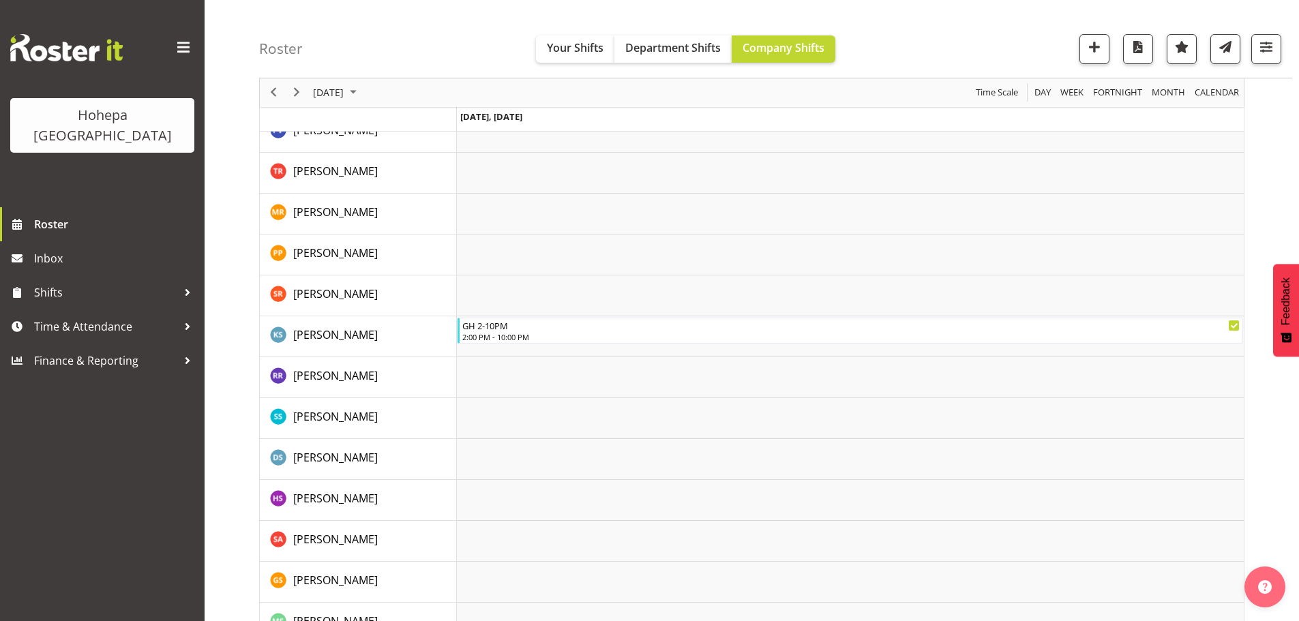
scroll to position [2281, 0]
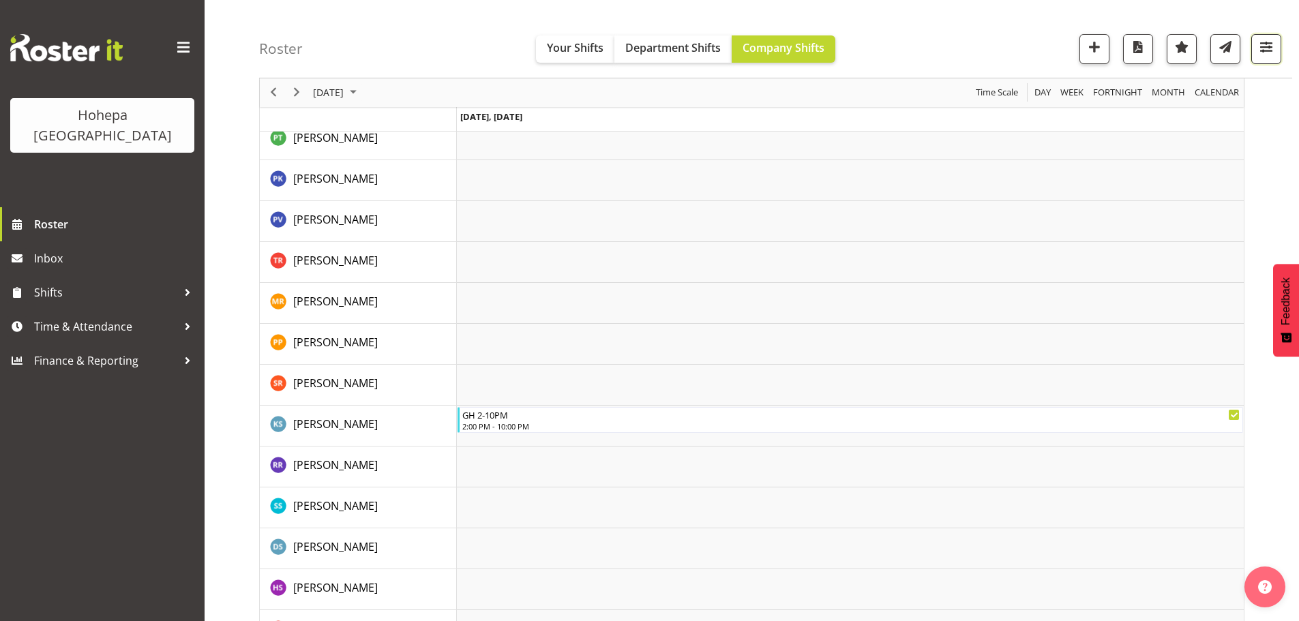
click at [1272, 44] on span "button" at bounding box center [1266, 47] width 18 height 18
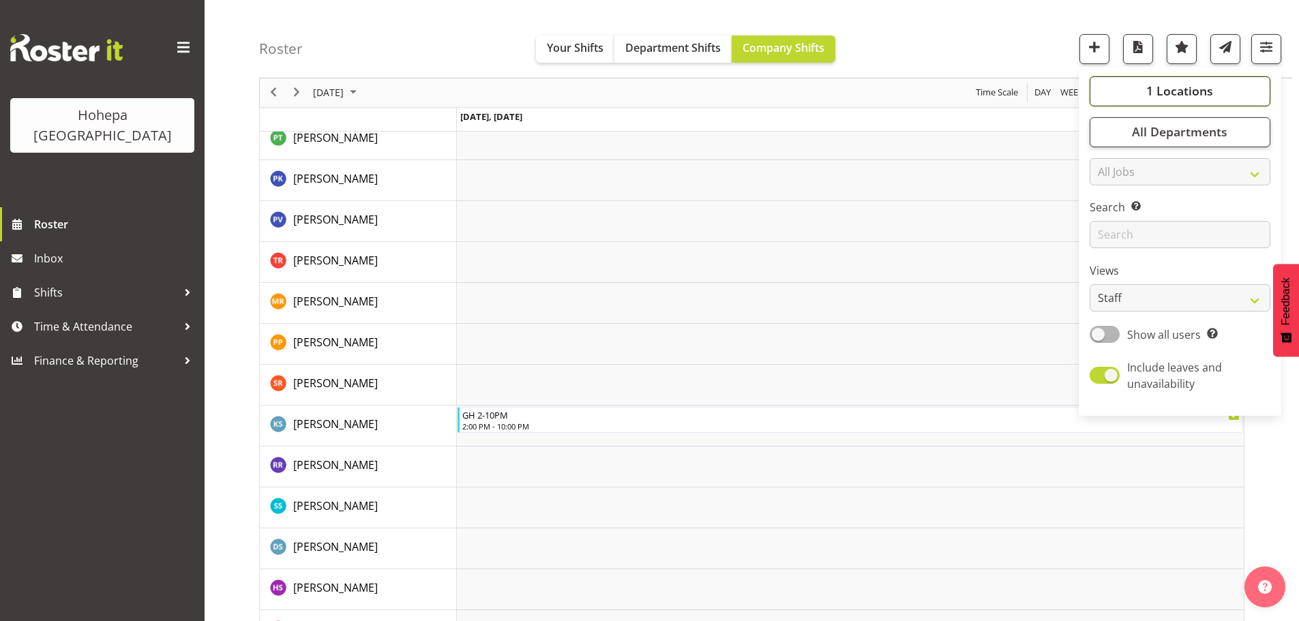
click at [1168, 86] on span "1 Locations" at bounding box center [1179, 91] width 67 height 16
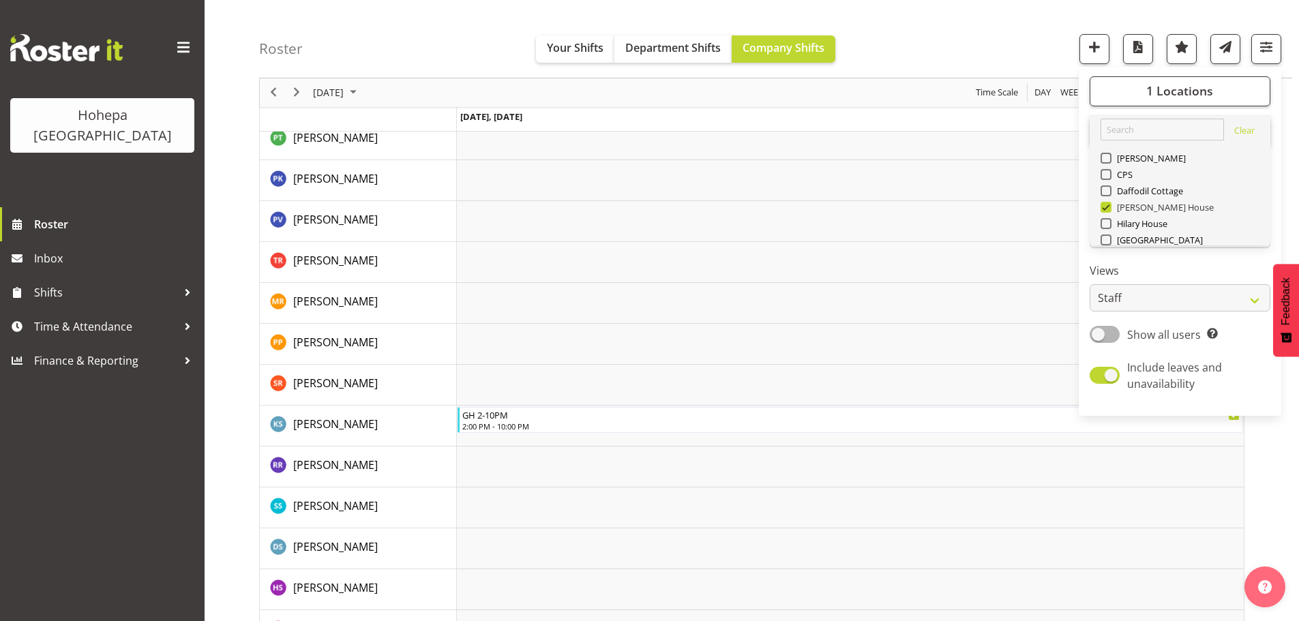
click at [1105, 209] on span at bounding box center [1105, 207] width 11 height 11
click at [1105, 209] on input "[PERSON_NAME] House" at bounding box center [1104, 207] width 9 height 9
checkbox input "false"
click at [1105, 226] on span at bounding box center [1105, 223] width 11 height 11
click at [1105, 226] on input "Hilary House" at bounding box center [1104, 224] width 9 height 9
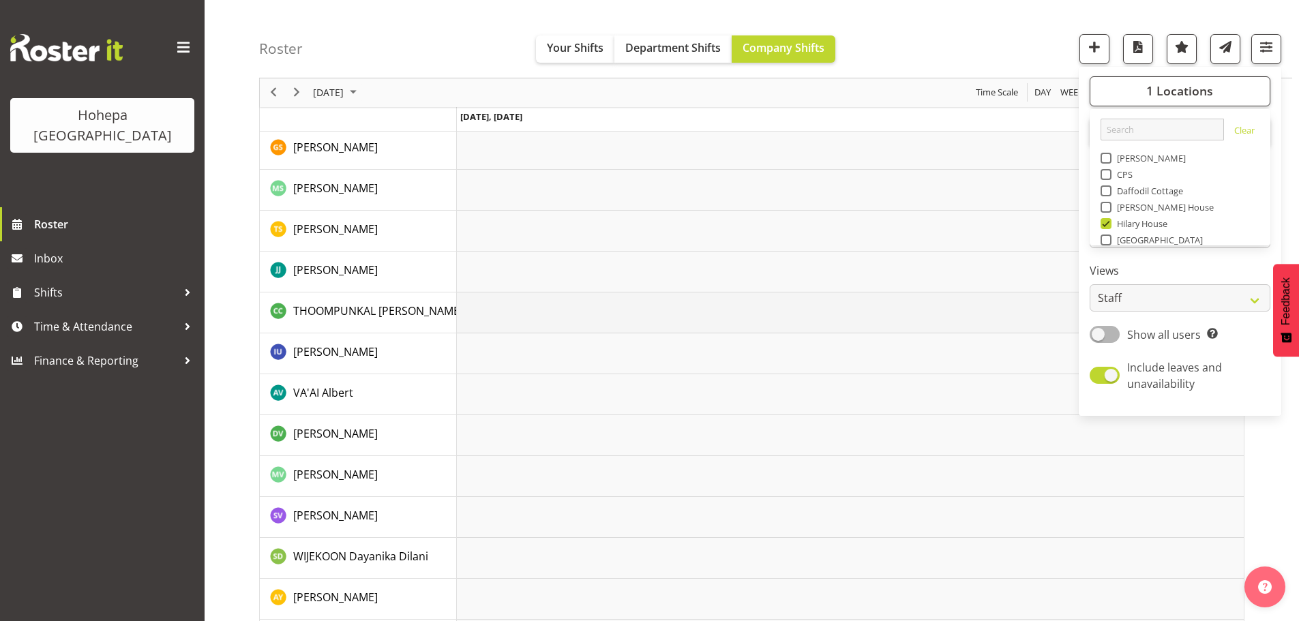
scroll to position [2580, 0]
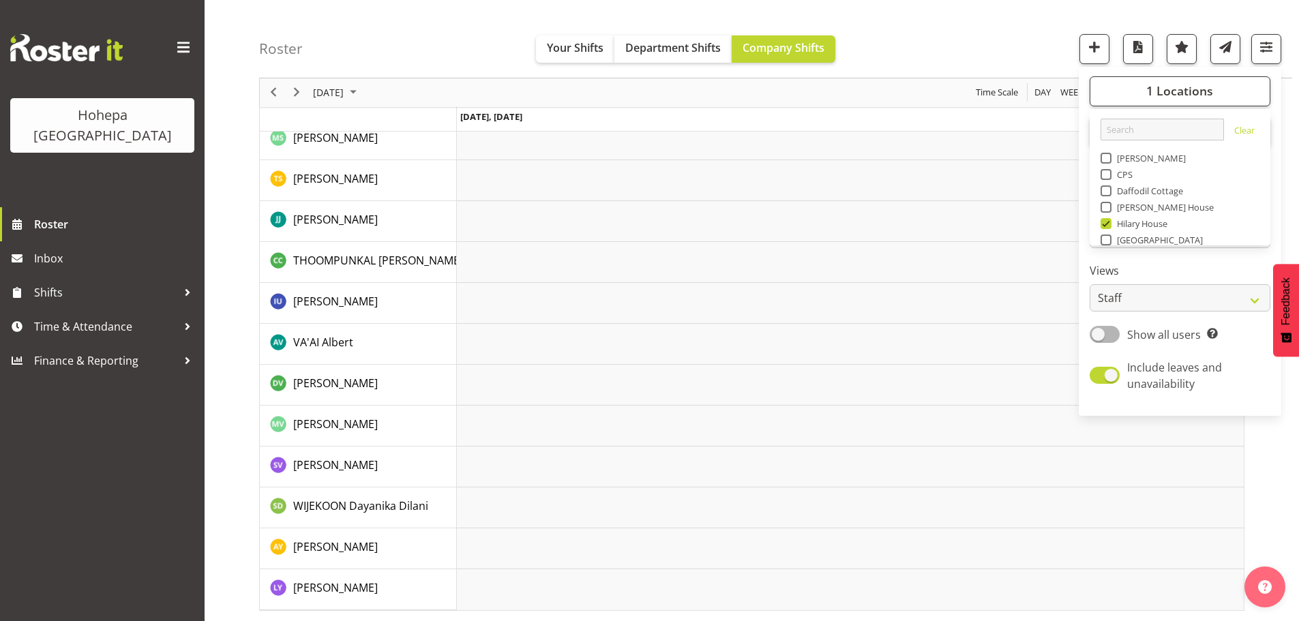
drag, startPoint x: 1112, startPoint y: 226, endPoint x: 1111, endPoint y: 207, distance: 18.4
click at [1112, 226] on span "Hilary House" at bounding box center [1139, 223] width 57 height 11
click at [1109, 226] on input "Hilary House" at bounding box center [1104, 224] width 9 height 9
checkbox input "false"
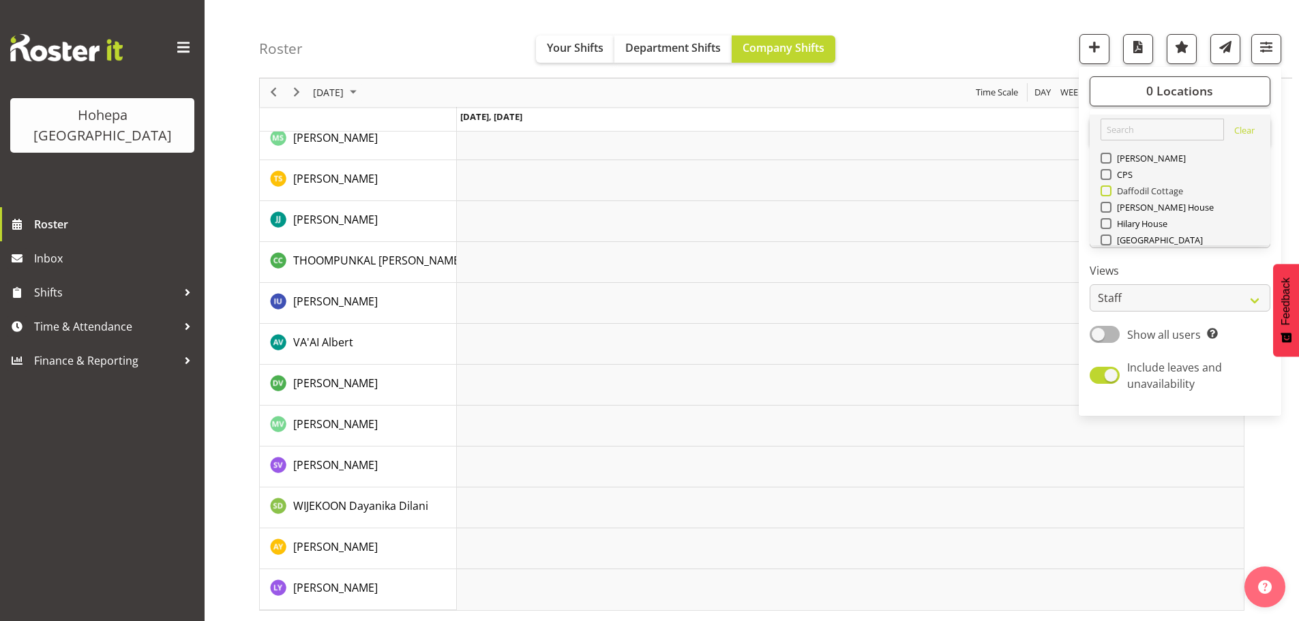
click at [1109, 190] on span at bounding box center [1105, 190] width 11 height 11
click at [1109, 190] on input "Daffodil Cottage" at bounding box center [1104, 191] width 9 height 9
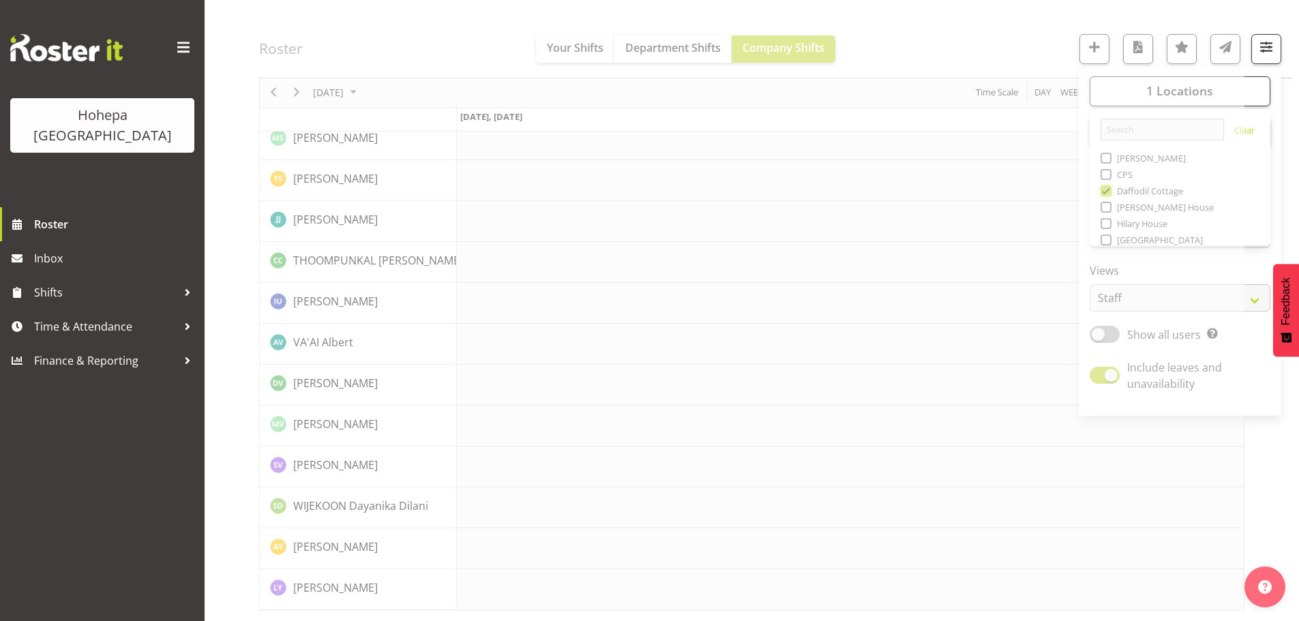
scroll to position [2445, 0]
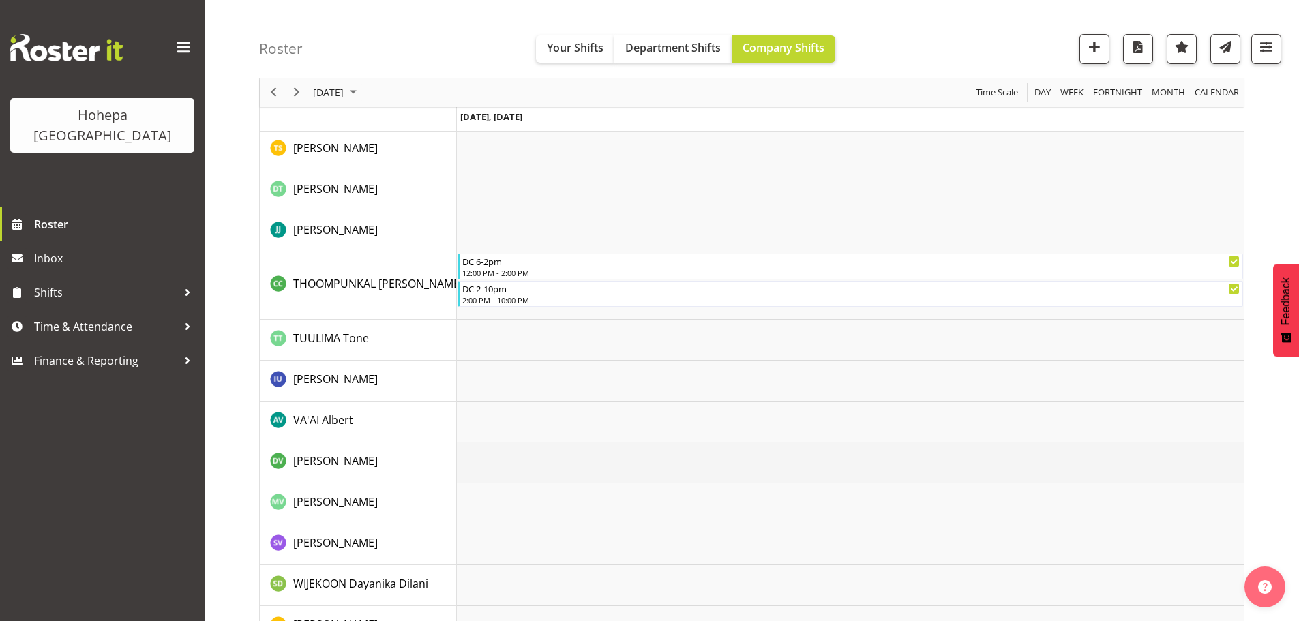
scroll to position [2989, 0]
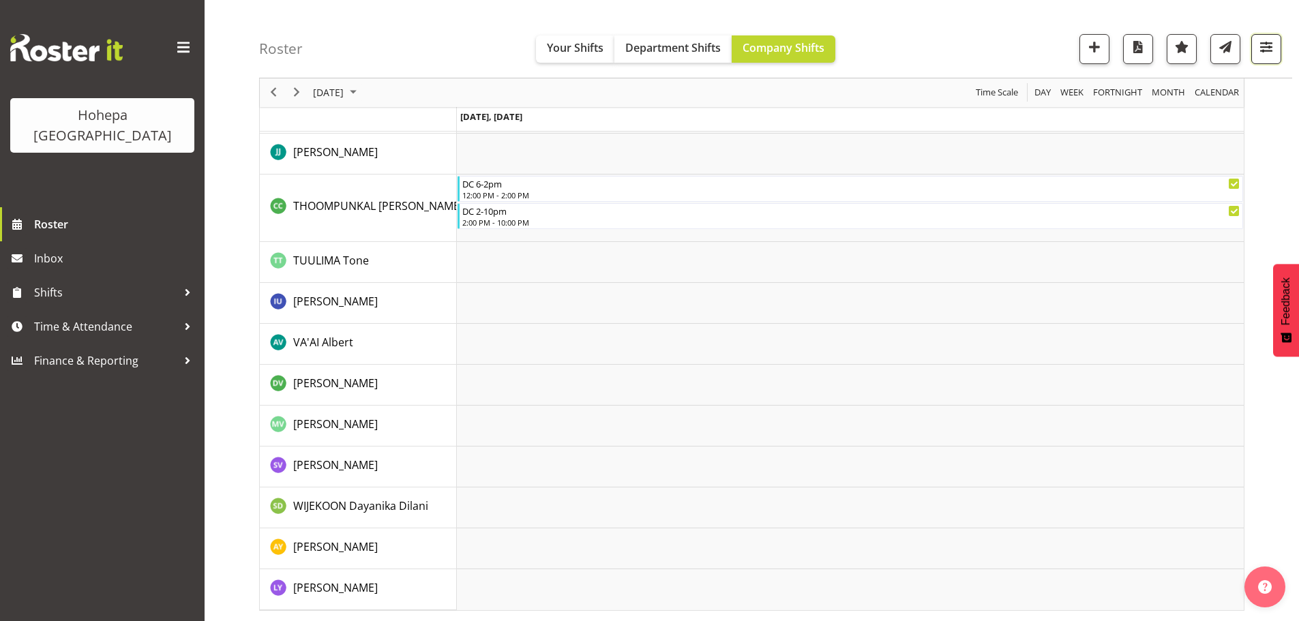
click at [1270, 48] on span "button" at bounding box center [1266, 47] width 18 height 18
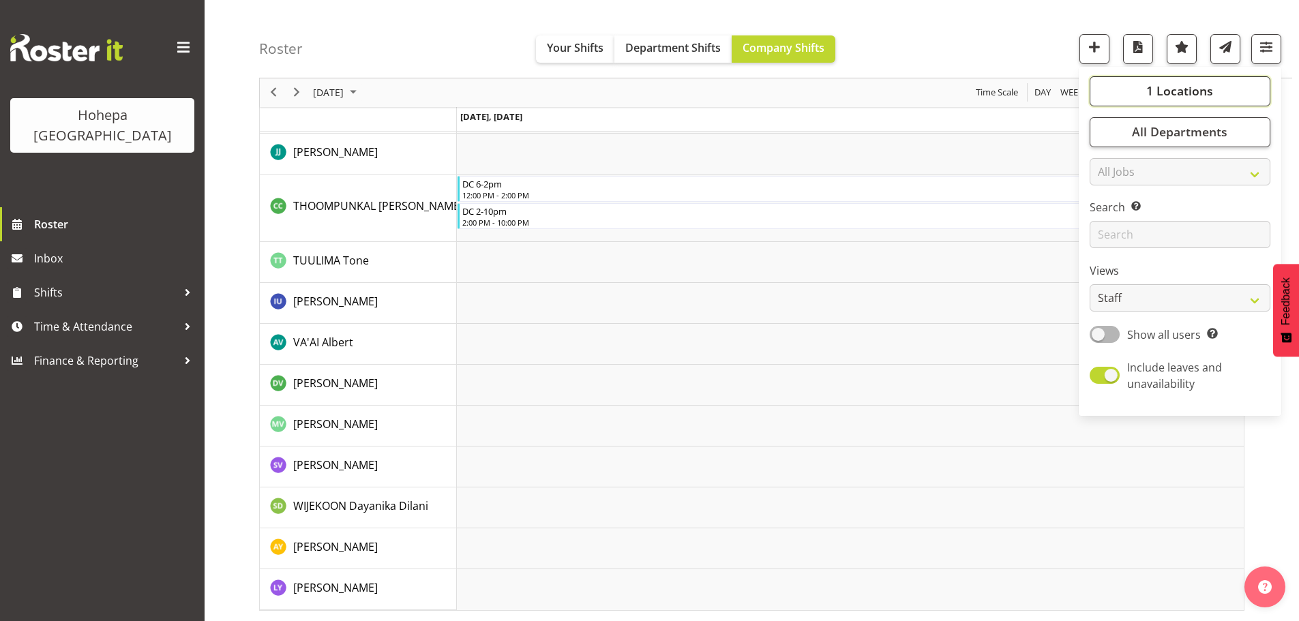
click at [1168, 96] on span "1 Locations" at bounding box center [1179, 91] width 67 height 16
drag, startPoint x: 1107, startPoint y: 192, endPoint x: 1107, endPoint y: 175, distance: 17.1
click at [1107, 190] on span at bounding box center [1105, 190] width 11 height 11
click at [1107, 190] on input "Daffodil Cottage" at bounding box center [1104, 191] width 9 height 9
checkbox input "false"
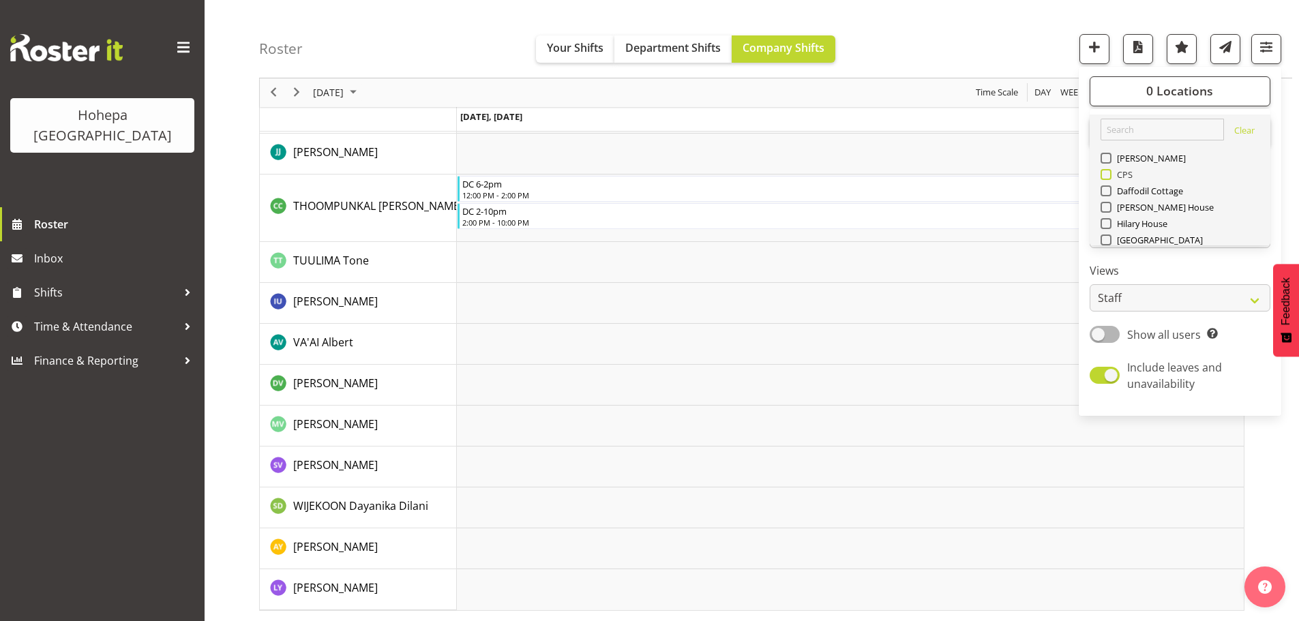
click at [1109, 174] on span at bounding box center [1105, 174] width 11 height 11
click at [1109, 174] on input "CPS" at bounding box center [1104, 174] width 9 height 9
checkbox input "true"
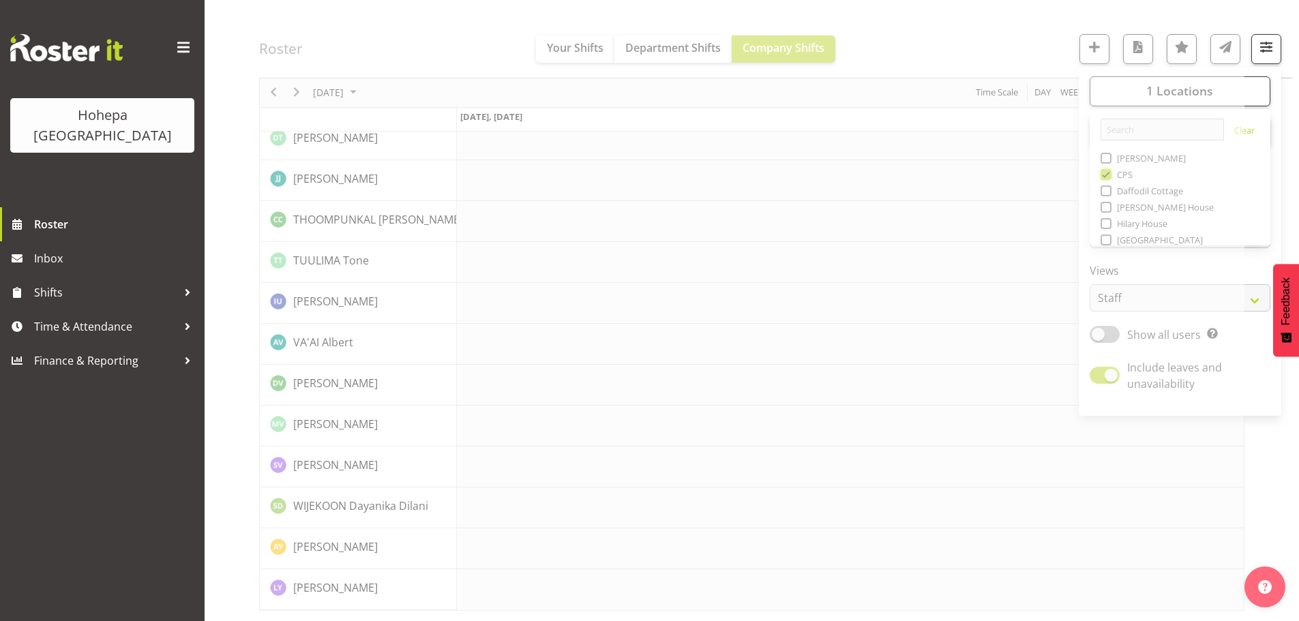
scroll to position [2936, 0]
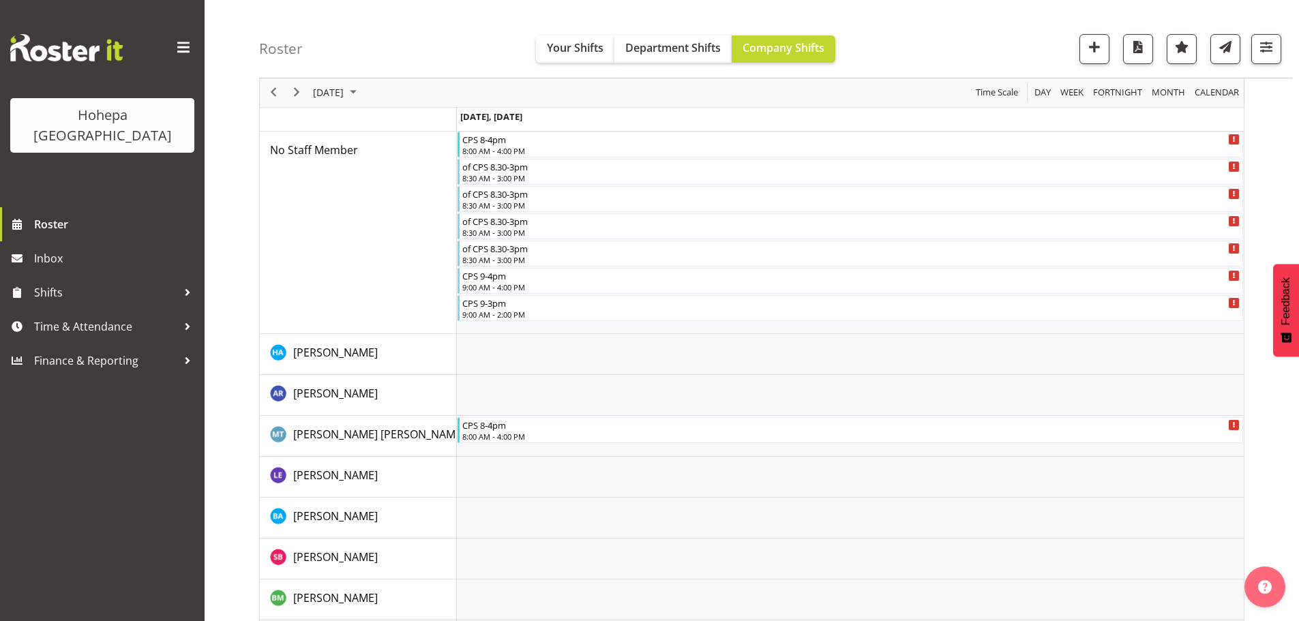
scroll to position [235, 0]
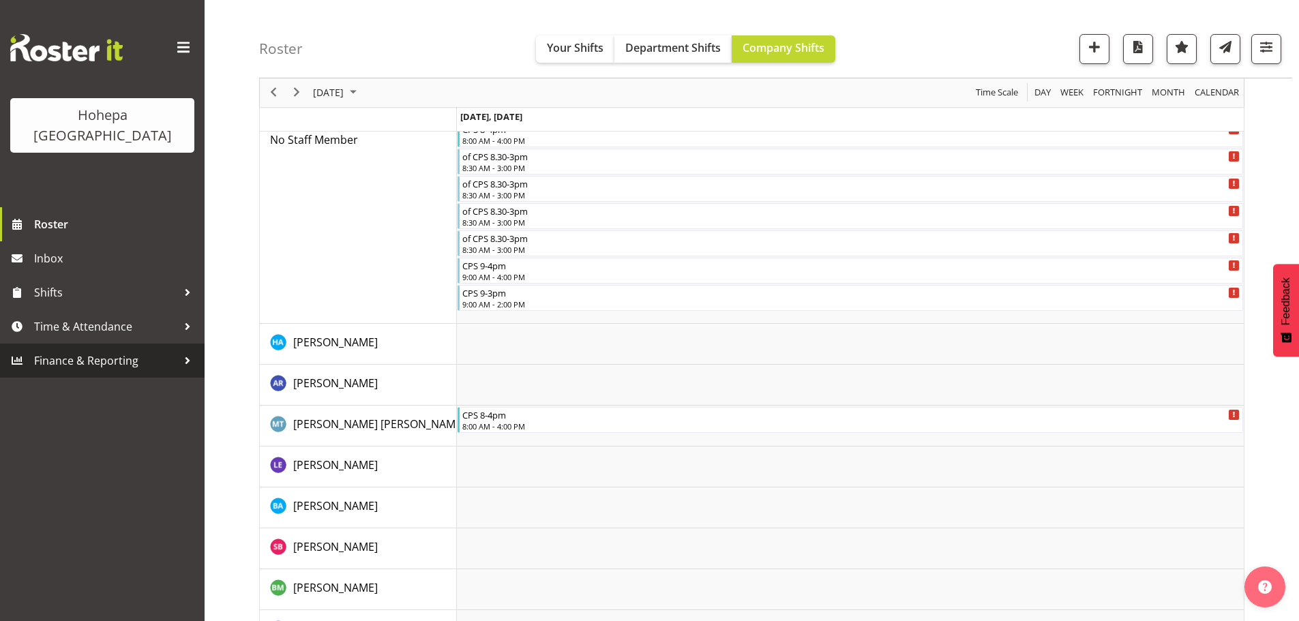
click at [71, 350] on span "Finance & Reporting" at bounding box center [105, 360] width 143 height 20
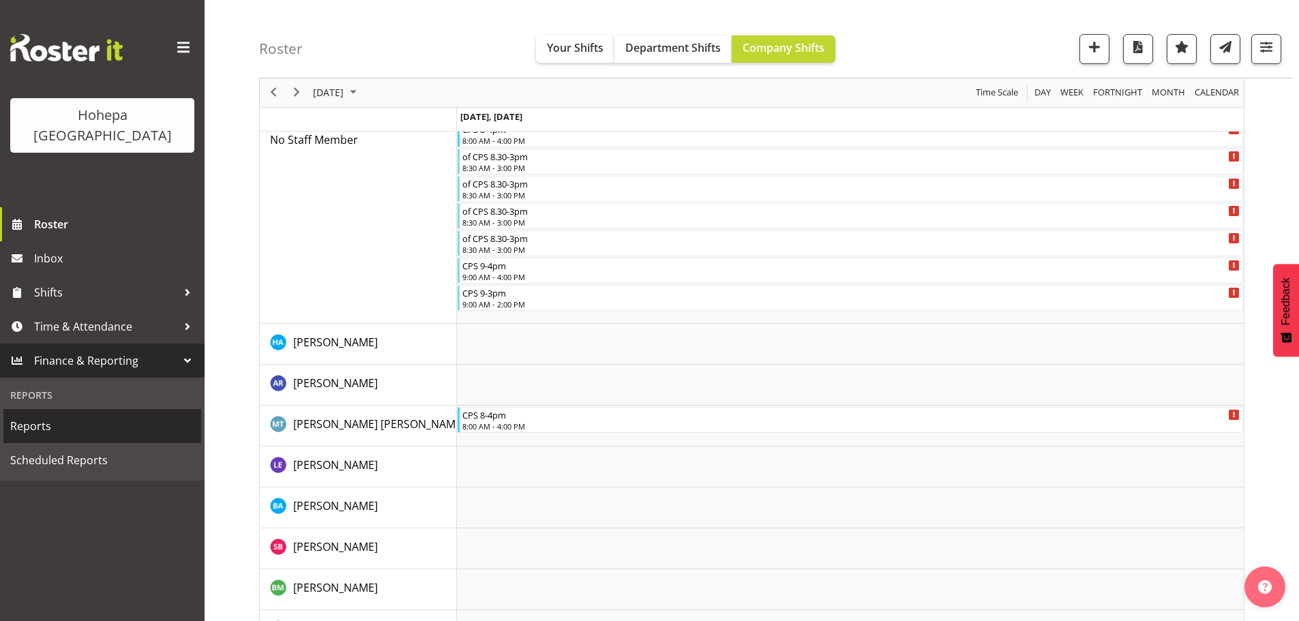
click at [63, 416] on span "Reports" at bounding box center [102, 426] width 184 height 20
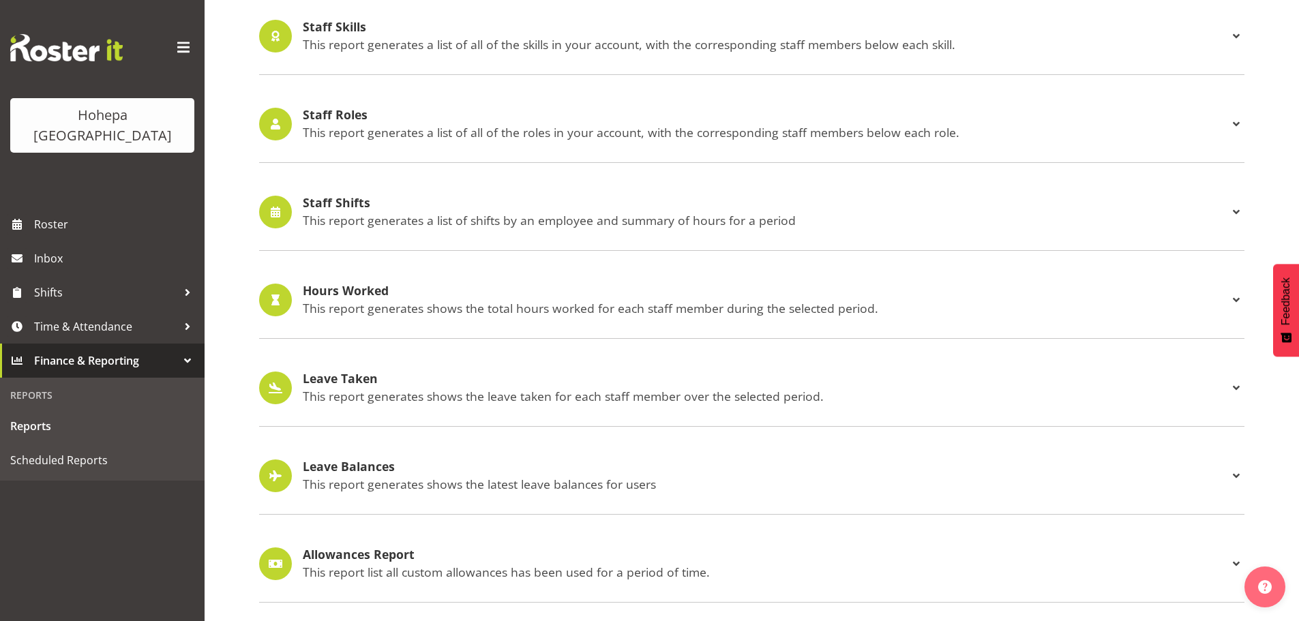
scroll to position [1269, 0]
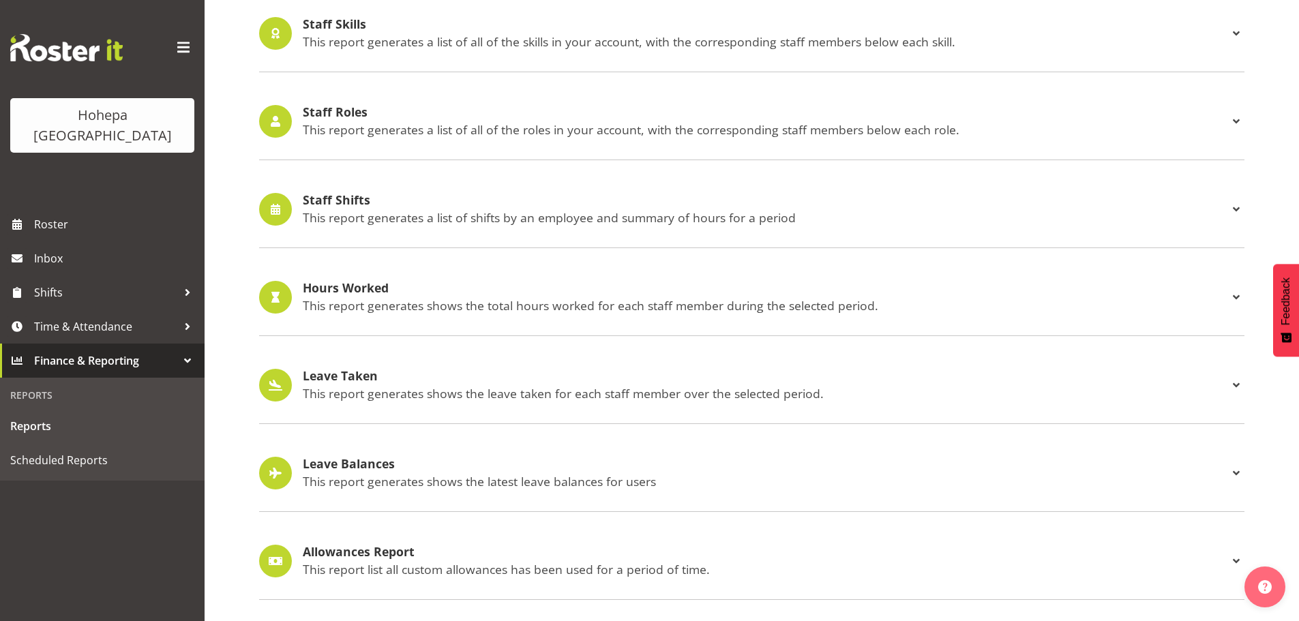
click at [357, 210] on p "This report generates a list of shifts by an employee and summary of hours for …" at bounding box center [765, 217] width 925 height 15
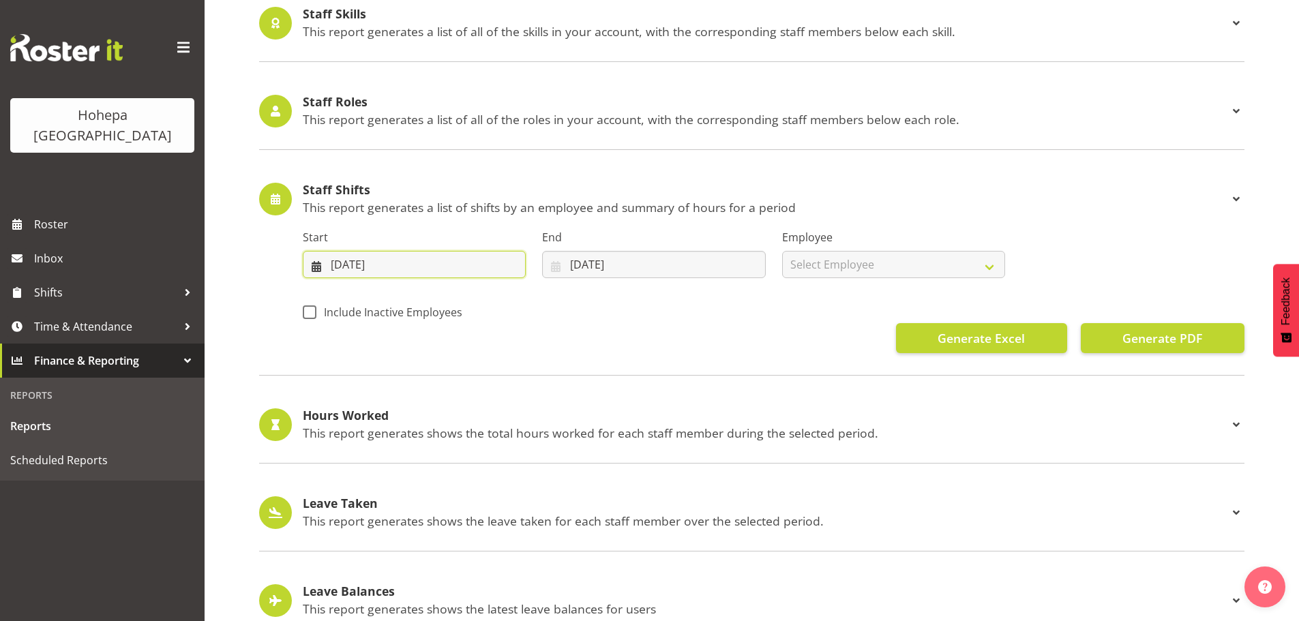
click at [338, 270] on input "11/09/2025" at bounding box center [414, 264] width 223 height 27
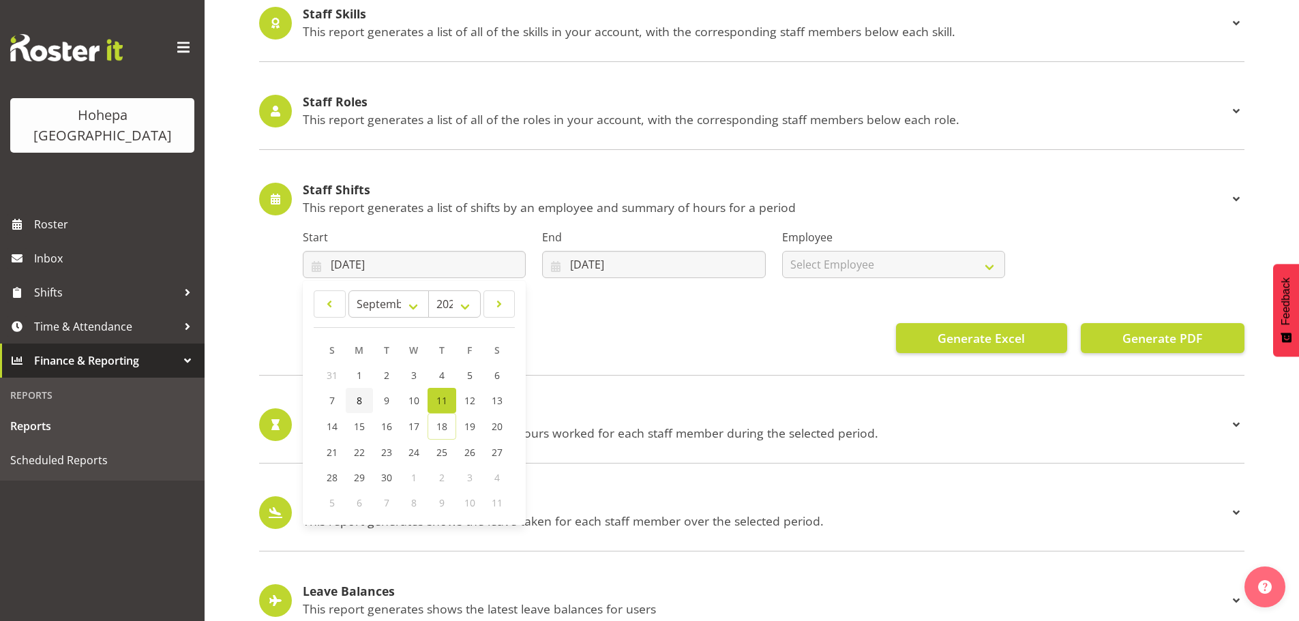
click at [361, 403] on span "8" at bounding box center [359, 400] width 5 height 13
type input "08/09/2025"
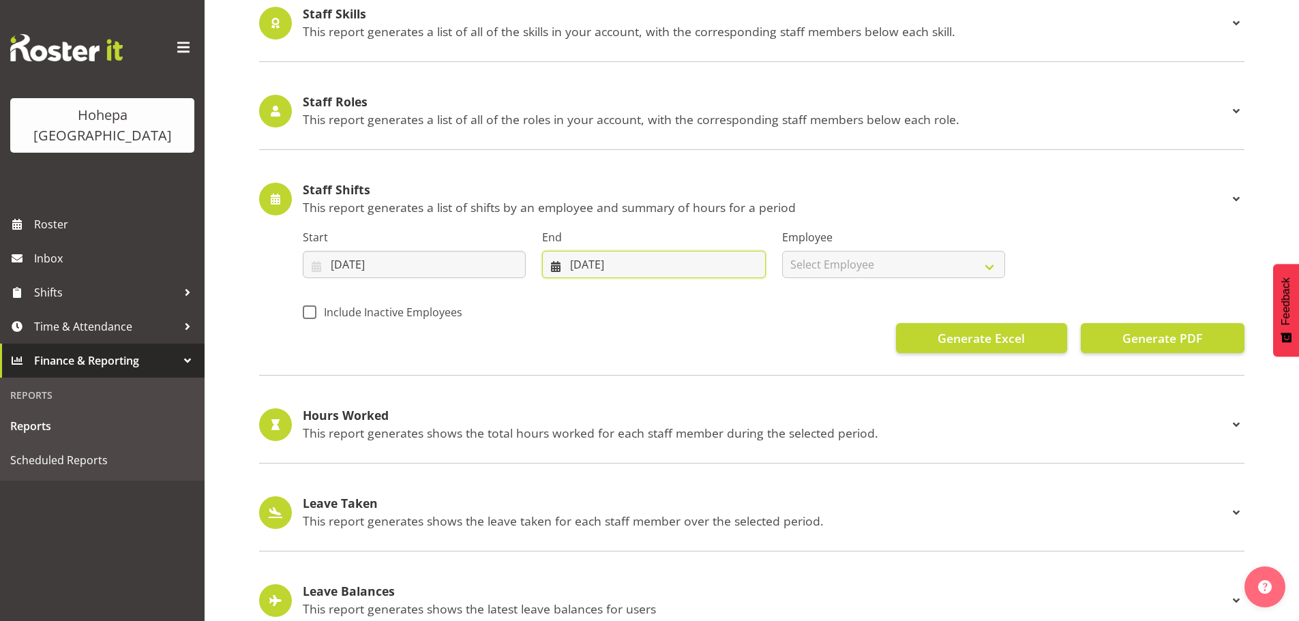
click at [584, 268] on input "18/09/2025" at bounding box center [653, 264] width 223 height 27
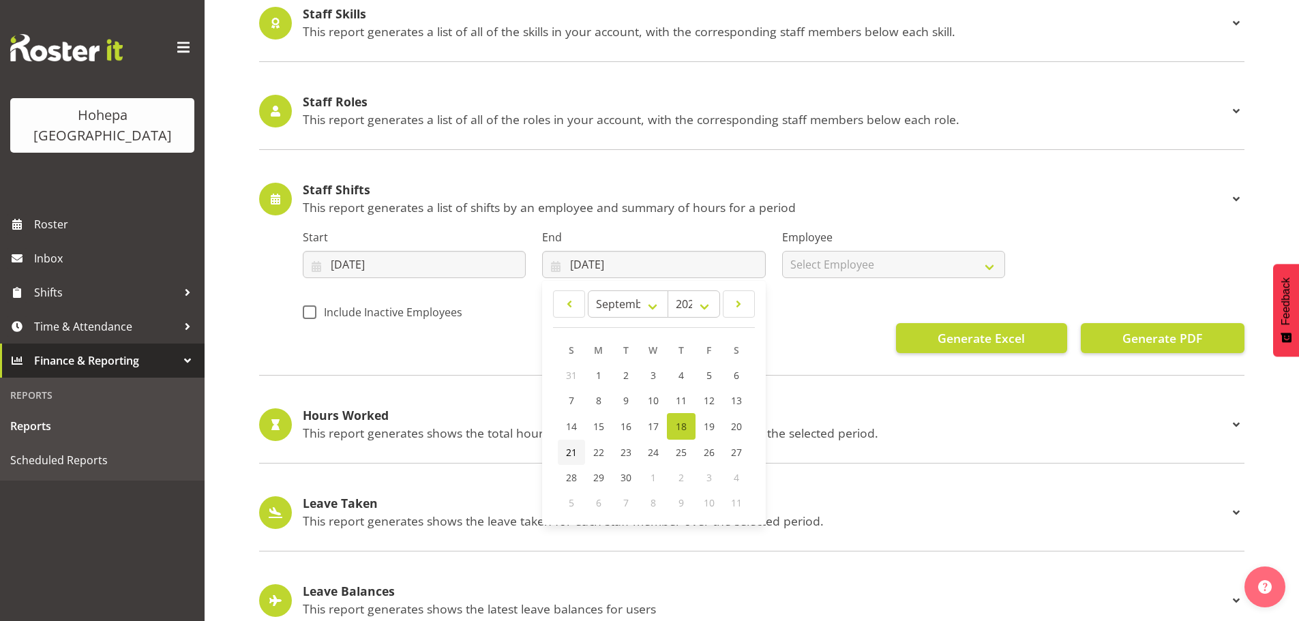
click at [568, 455] on span "21" at bounding box center [571, 452] width 11 height 13
type input "21/09/2025"
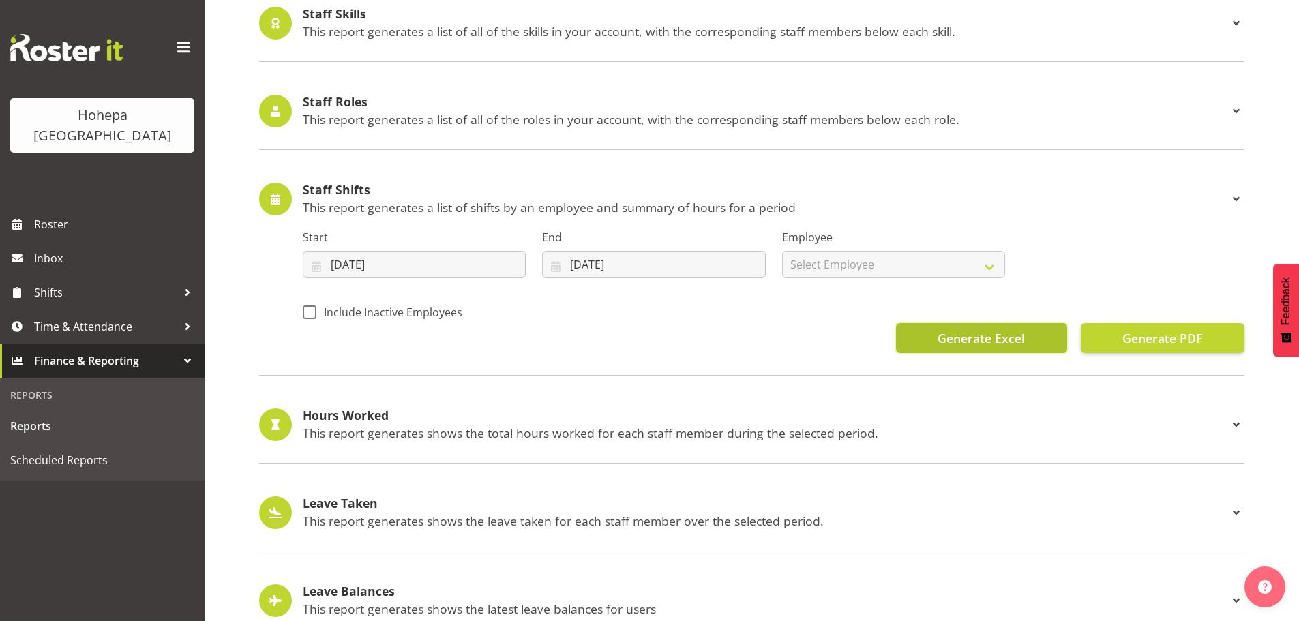
click at [971, 340] on span "Generate Excel" at bounding box center [981, 338] width 87 height 18
click at [970, 338] on span "Generate Excel" at bounding box center [981, 338] width 87 height 18
